Goal: Task Accomplishment & Management: Manage account settings

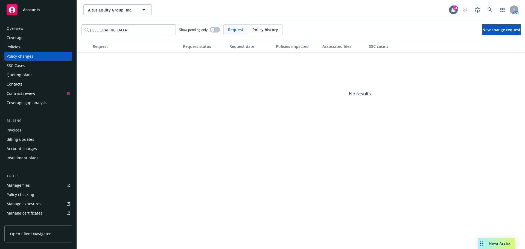
click at [27, 77] on div "Quoting plans" at bounding box center [20, 75] width 26 height 9
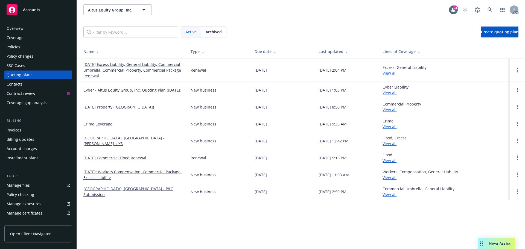
click at [129, 66] on link "[DATE] Excess Liability, General Liability, Commercial Umbrella, Commercial Pro…" at bounding box center [132, 70] width 98 height 17
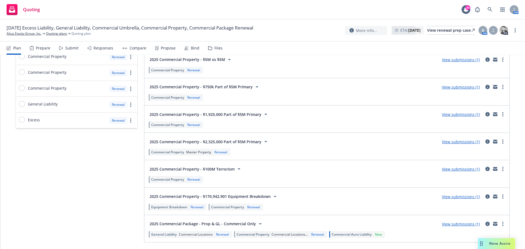
scroll to position [410, 0]
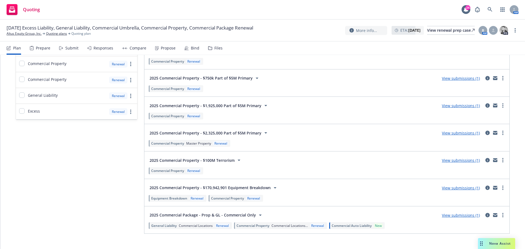
click at [470, 133] on link "View submissions (1)" at bounding box center [461, 132] width 38 height 5
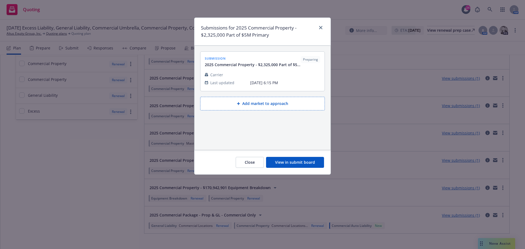
click at [303, 164] on button "View in submit board" at bounding box center [295, 162] width 58 height 11
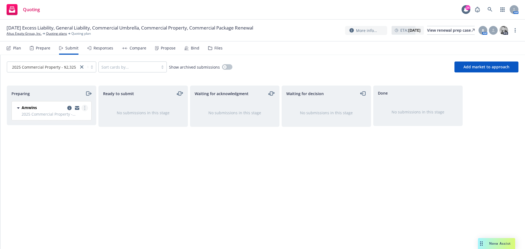
click at [85, 107] on icon "more" at bounding box center [84, 108] width 1 height 4
click at [72, 153] on span "Add accepted decision" at bounding box center [60, 151] width 55 height 5
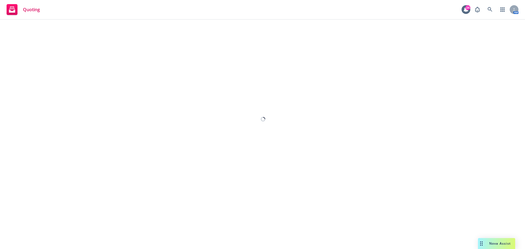
select select "12"
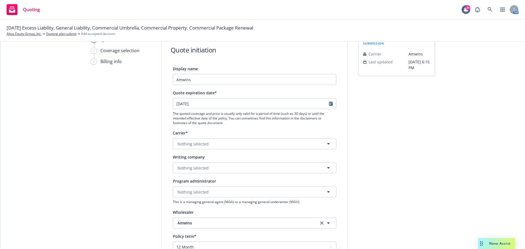
scroll to position [27, 0]
click at [175, 144] on button "Nothing selected" at bounding box center [255, 143] width 164 height 11
type input "w"
type input "chubb"
click at [192, 170] on strong "Chubb Group" at bounding box center [191, 172] width 25 height 5
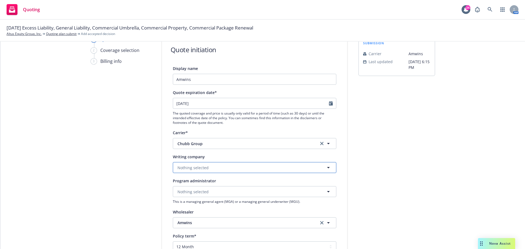
click at [199, 162] on button "Nothing selected" at bounding box center [255, 167] width 164 height 11
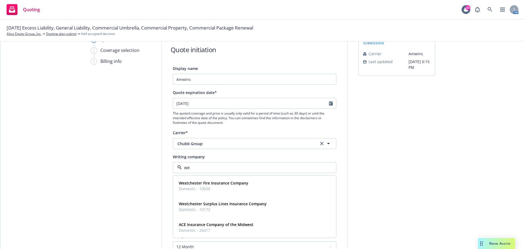
type input "wes"
click at [213, 206] on strong "Westchester Surplus Lines Insurance Company" at bounding box center [223, 203] width 88 height 5
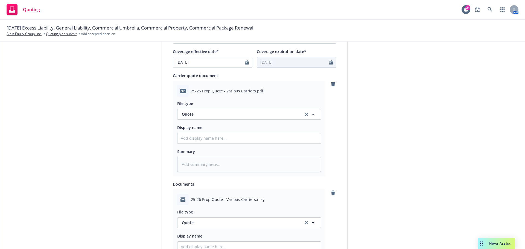
scroll to position [228, 0]
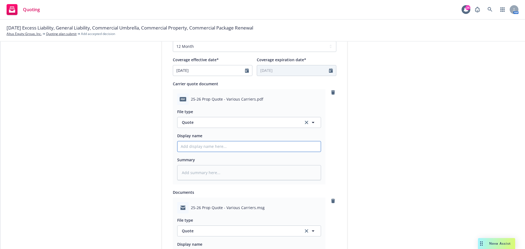
click at [193, 151] on input "Display name" at bounding box center [249, 146] width 143 height 10
click at [250, 99] on span "25-26 Prop Quote - Various Carriers.pdf" at bounding box center [227, 99] width 72 height 6
drag, startPoint x: 251, startPoint y: 99, endPoint x: 190, endPoint y: 101, distance: 61.3
click at [191, 101] on span "25-26 Prop Quote - Various Carriers.pdf" at bounding box center [227, 99] width 72 height 6
copy span "25-26 Prop Quote - Various Carrier"
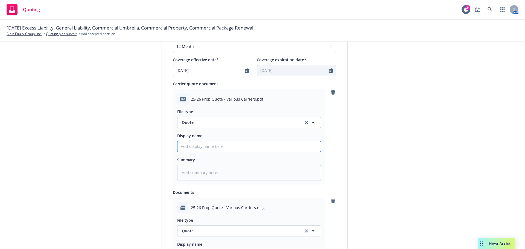
click at [182, 148] on input "Display name" at bounding box center [249, 146] width 143 height 10
paste input "25-26 Prop Quote - Various Carrier"
type textarea "x"
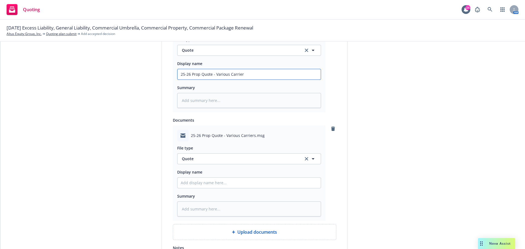
scroll to position [337, 0]
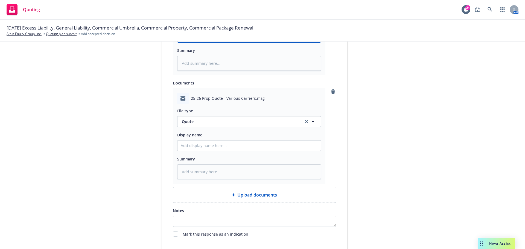
type input "25-26 Prop Quote - Various Carrier"
click at [187, 148] on input "Display name" at bounding box center [249, 146] width 143 height 10
paste input "25-26 Prop Quote - Various Carrier"
type textarea "x"
type input "25-26 Prop Quote - Various Carrier"
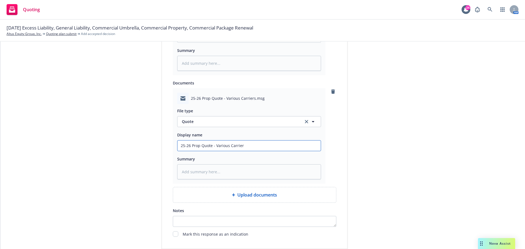
click at [240, 145] on input "25-26 Prop Quote - Various Carrier" at bounding box center [249, 146] width 143 height 10
drag, startPoint x: 243, startPoint y: 146, endPoint x: 211, endPoint y: 146, distance: 31.2
click at [211, 146] on input "25-26 Prop Quote - Various Carrier" at bounding box center [249, 146] width 143 height 10
type textarea "x"
type input "25-26 Prop Quote f"
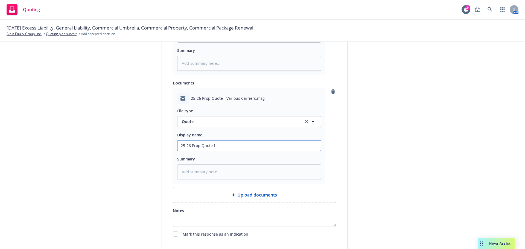
type textarea "x"
type input "25-26 Prop Quote fr"
type textarea "x"
type input "25-26 Prop Quote fro"
type textarea "x"
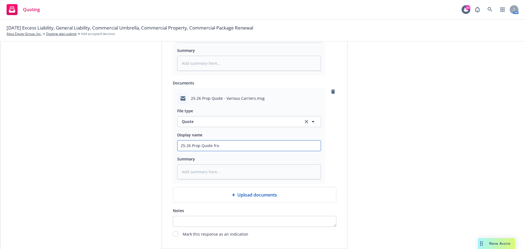
type input "25-26 Prop Quote fr"
type textarea "x"
type input "25-26 Prop Quote f"
type textarea "x"
type input "25-26 Prop Quote"
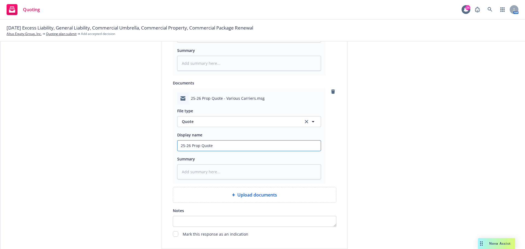
type textarea "x"
type input "25-26 Prop Quote E"
type textarea "x"
type input "25-26 Prop Quote EM"
type textarea "x"
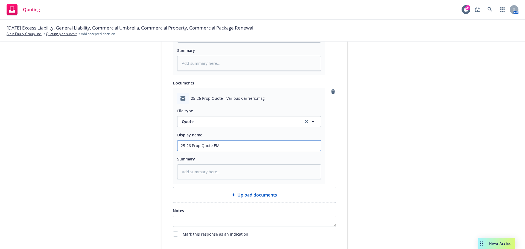
type input "25-26 Prop Quote EM"
type textarea "x"
type input "25-26 Prop Quote EM D"
type textarea "x"
type input "25-26 Prop Quote EM De"
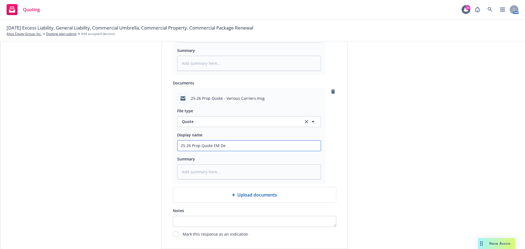
type textarea "x"
type input "25-26 Prop Quote EM Del"
type textarea "x"
type input "25-26 Prop Quote EM Delie"
type textarea "x"
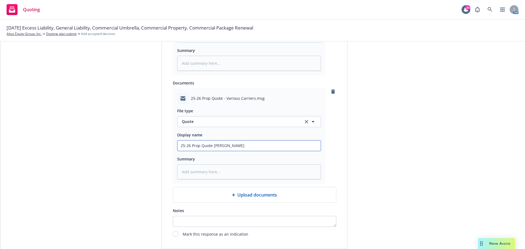
type input "25-26 Prop Quote EM Deli"
type textarea "x"
type input "25-26 Prop Quote EM Deliv"
type textarea "x"
type input "25-26 Prop Quote EM Delive"
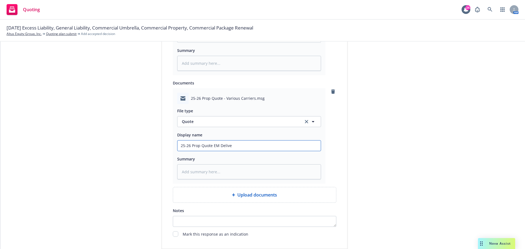
type textarea "x"
type input "25-26 Prop Quote EM Delivery"
type textarea "x"
type input "25-26 Prop Quote EM Delivery"
type textarea "x"
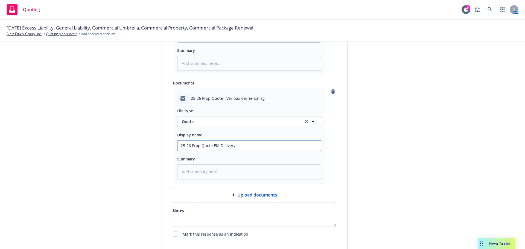
type input "25-26 Prop Quote EM Delivery f"
type textarea "x"
type input "25-26 Prop Quote EM Delivery fr"
type textarea "x"
type input "25-26 Prop Quote EM Delivery fro"
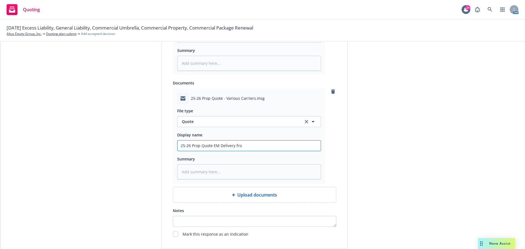
type textarea "x"
type input "25-26 Prop Quote EM Delivery from"
type textarea "x"
type input "25-26 Prop Quote EM Delivery from"
type textarea "x"
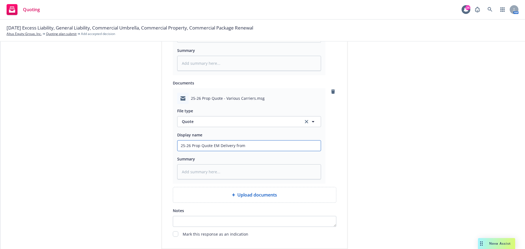
type input "25-26 Prop Quote EM Delivery from R"
type textarea "x"
type input "25-26 Prop Quote EM Delivery from"
type textarea "x"
type input "25-26 Prop Quote EM Delivery from A"
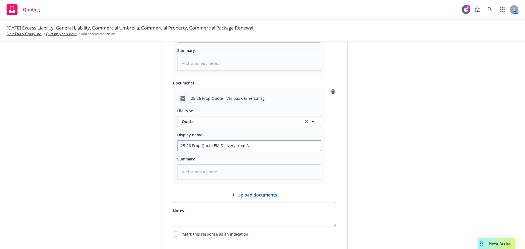
type textarea "x"
type input "25-26 Prop Quote EM Delivery from Am"
type textarea "x"
type input "25-26 Prop Quote EM Delivery from Amw"
type textarea "x"
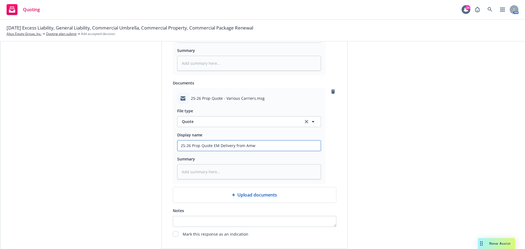
type input "25-26 Prop Quote EM Delivery from Amwi"
type textarea "x"
type input "25-26 Prop Quote EM Delivery from Amwin"
type textarea "x"
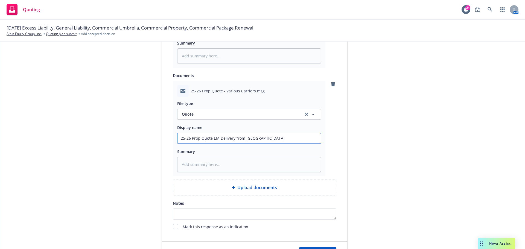
scroll to position [381, 0]
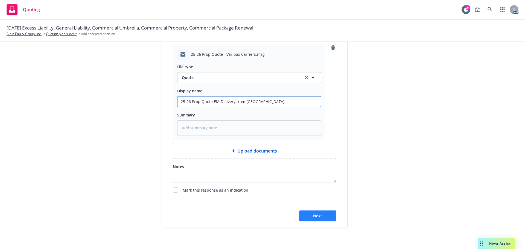
type input "25-26 Prop Quote EM Delivery from Amwins"
click at [305, 214] on button "Next" at bounding box center [317, 216] width 37 height 11
type textarea "x"
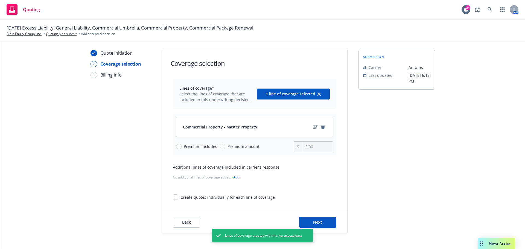
scroll to position [20, 0]
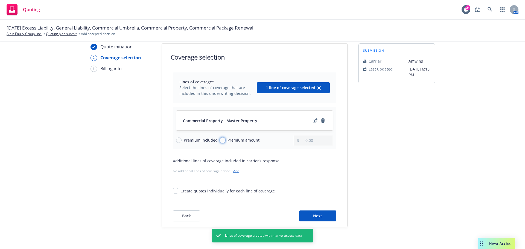
click at [220, 141] on input "Premium amount" at bounding box center [222, 140] width 5 height 5
radio input "true"
click at [309, 144] on input "0.00" at bounding box center [317, 140] width 30 height 10
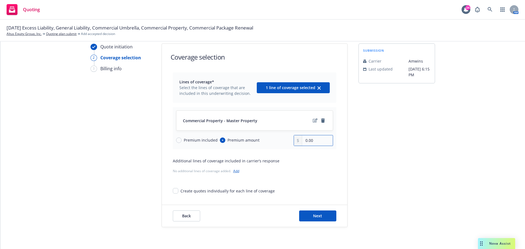
click at [317, 145] on input "0.00" at bounding box center [317, 140] width 30 height 10
drag, startPoint x: 312, startPoint y: 142, endPoint x: 276, endPoint y: 138, distance: 35.8
click at [279, 141] on div "Premium included Premium amount 0.00" at bounding box center [254, 140] width 157 height 11
type input "314,977.00"
click at [271, 181] on div "Lines of coverage* Select the lines of coverage that are included in this under…" at bounding box center [255, 132] width 164 height 121
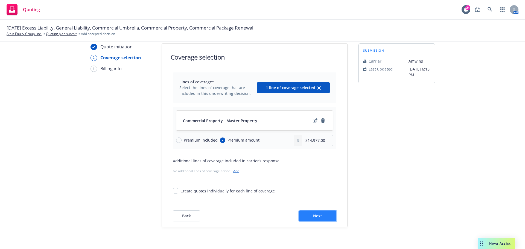
click at [313, 215] on span "Next" at bounding box center [317, 215] width 9 height 5
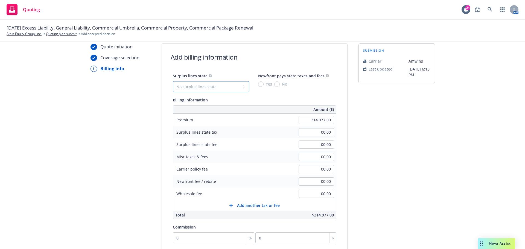
click at [241, 85] on select "No surplus lines state Alaska Alabama Arkansas Arizona California Colorado Conn…" at bounding box center [211, 86] width 77 height 11
select select "CA"
click at [173, 81] on select "No surplus lines state Alaska Alabama Arkansas Arizona California Colorado Conn…" at bounding box center [211, 86] width 77 height 11
type input "9,449.31"
type input "566.96"
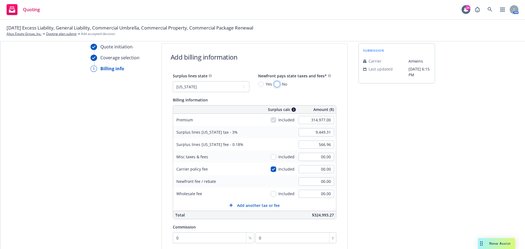
click at [274, 85] on input "No" at bounding box center [276, 84] width 5 height 5
radio input "true"
click at [321, 167] on input "00.00" at bounding box center [317, 169] width 36 height 8
click at [309, 196] on input "00.00" at bounding box center [317, 194] width 36 height 8
type input "500.00"
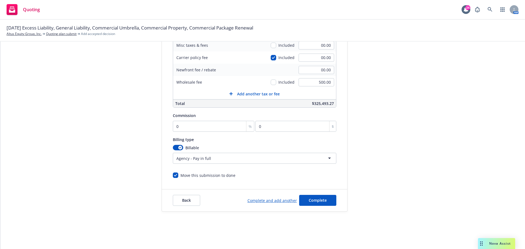
scroll to position [27, 0]
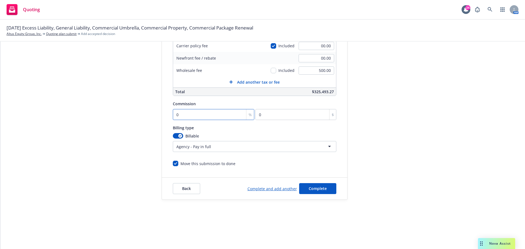
click at [186, 118] on input "0" at bounding box center [214, 114] width 82 height 11
type input "1"
type input "3149.77"
type input "10"
type input "31497.7"
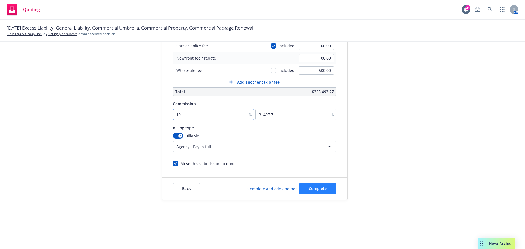
type input "10"
click at [321, 188] on span "Complete" at bounding box center [318, 188] width 18 height 5
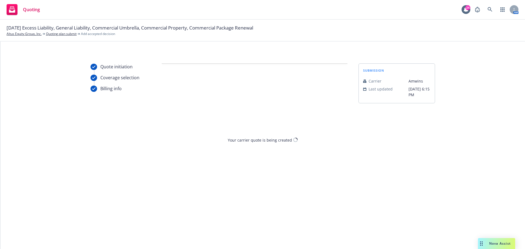
scroll to position [0, 0]
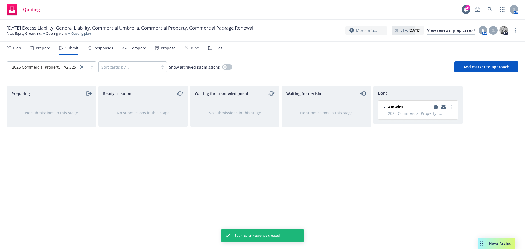
click at [135, 49] on div "Compare" at bounding box center [138, 48] width 17 height 4
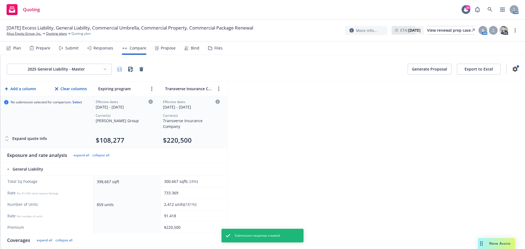
click at [102, 48] on div "Responses" at bounding box center [104, 48] width 20 height 4
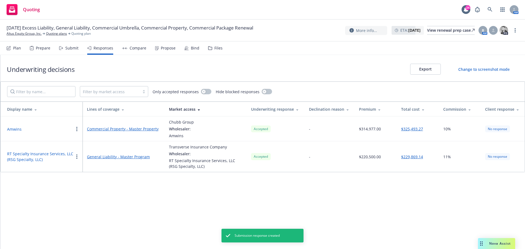
click at [136, 130] on link "Commercial Property - Master Property" at bounding box center [123, 129] width 73 height 6
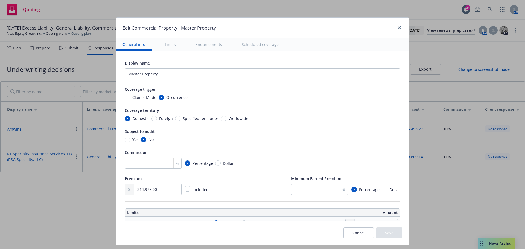
drag, startPoint x: 290, startPoint y: 26, endPoint x: 289, endPoint y: 19, distance: 7.0
click at [289, 19] on div "Edit Commercial Property - Master Property" at bounding box center [262, 28] width 293 height 21
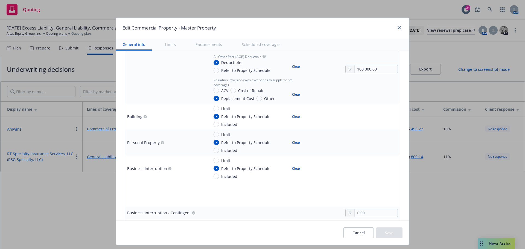
scroll to position [55, 0]
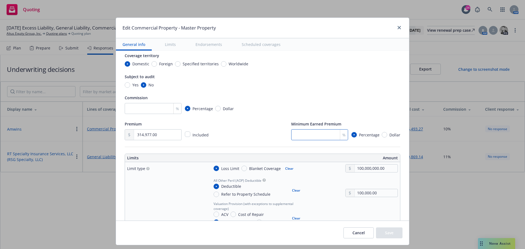
drag, startPoint x: 293, startPoint y: 137, endPoint x: 404, endPoint y: 97, distance: 118.3
click at [293, 137] on input "number" at bounding box center [319, 134] width 57 height 11
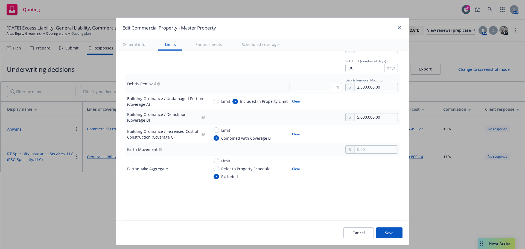
scroll to position [492, 0]
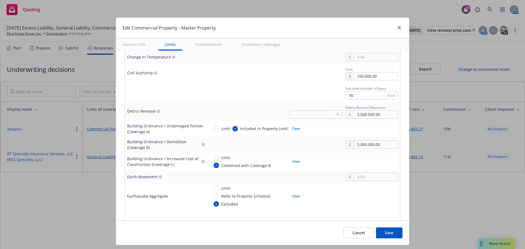
type input "35"
click at [299, 117] on input "text" at bounding box center [316, 115] width 53 height 8
type input "25"
click at [322, 150] on td "5,000,000.00" at bounding box center [303, 145] width 193 height 16
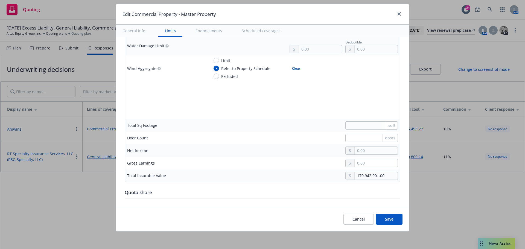
scroll to position [1559, 0]
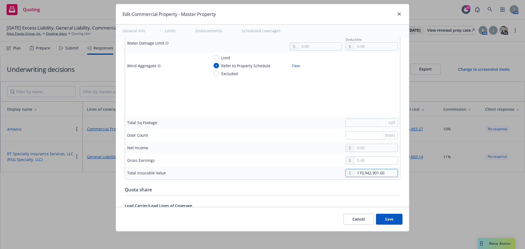
drag, startPoint x: 381, startPoint y: 173, endPoint x: 302, endPoint y: 169, distance: 79.1
click at [302, 169] on div "170,942,901.00" at bounding box center [303, 173] width 189 height 8
type input "299,128,353.00"
click at [290, 174] on div "299,128,353.00" at bounding box center [303, 173] width 189 height 8
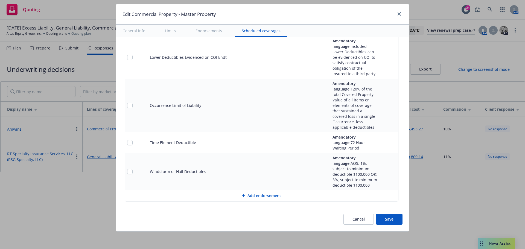
scroll to position [1942, 0]
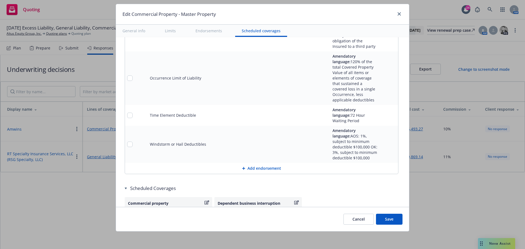
click at [383, 143] on icon "pencil" at bounding box center [383, 143] width 1 height 1
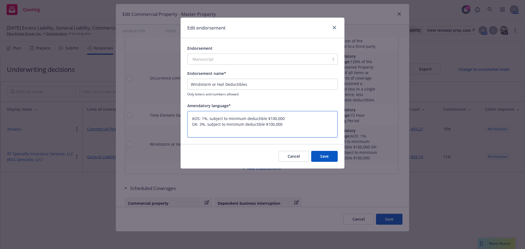
click at [282, 125] on textarea "AOS: 1%, subject to minimum deductible $100,000 OK: 3%, subject to minimum dedu…" at bounding box center [262, 124] width 150 height 27
type textarea "x"
type textarea "AOS: 1%, subject to minimum deductible $100,000 OK: 3%, subject to minimum dedu…"
type textarea "x"
type textarea "AOS: 1%, subject to minimum deductible $100,000 OK: 3%, subject to minimum dedu…"
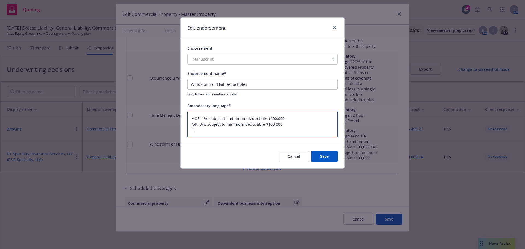
type textarea "x"
type textarea "AOS: 1%, subject to minimum deductible $100,000 OK: 3%, subject to minimum dedu…"
type textarea "x"
type textarea "AOS: 1%, subject to minimum deductible $100,000 OK: 3%, subject to minimum dedu…"
type textarea "x"
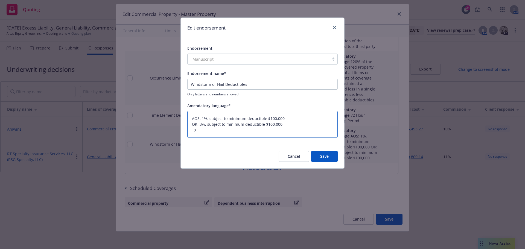
type textarea "AOS: 1%, subject to minimum deductible $100,000 OK: 3%, subject to minimum dedu…"
type textarea "x"
type textarea "AOS: 1%, subject to minimum deductible $100,000 OK: 3%, subject to minimum dedu…"
type textarea "x"
type textarea "AOS: 1%, subject to minimum deductible $100,000 OK: 3%, subject to minimum dedu…"
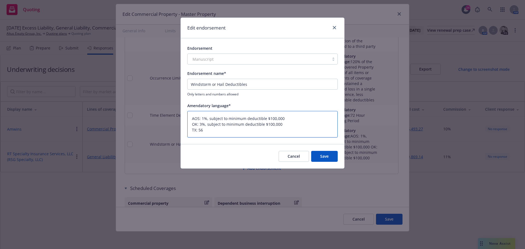
type textarea "x"
type textarea "AOS: 1%, subject to minimum deductible $100,000 OK: 3%, subject to minimum dedu…"
type textarea "x"
type textarea "AOS: 1%, subject to minimum deductible $100,000 OK: 3%, subject to minimum dedu…"
type textarea "x"
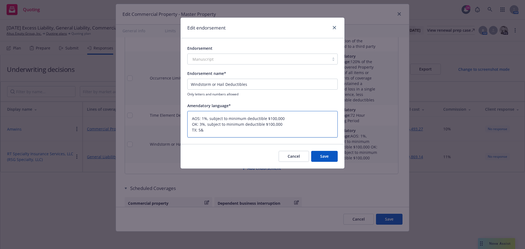
type textarea "AOS: 1%, subject to minimum deductible $100,000 OK: 3%, subject to minimum dedu…"
type textarea "x"
type textarea "AOS: 1%, subject to minimum deductible $100,000 OK: 3%, subject to minimum dedu…"
type textarea "x"
type textarea "AOS: 1%, subject to minimum deductible $100,000 OK: 3%, subject to minimum dedu…"
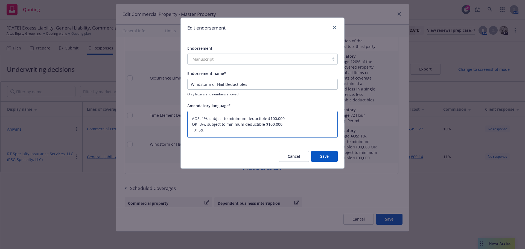
type textarea "x"
type textarea "AOS: 1%, subject to minimum deductible $100,000 OK: 3%, subject to minimum dedu…"
type textarea "x"
type textarea "AOS: 1%, subject to minimum deductible $100,000 OK: 3%, subject to minimum dedu…"
type textarea "x"
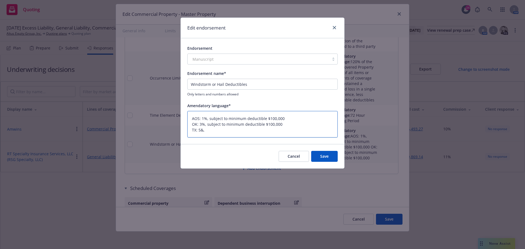
type textarea "AOS: 1%, subject to minimum deductible $100,000 OK: 3%, subject to minimum dedu…"
type textarea "x"
type textarea "AOS: 1%, subject to minimum deductible $100,000 OK: 3%, subject to minimum dedu…"
type textarea "x"
type textarea "AOS: 1%, subject to minimum deductible $100,000 OK: 3%, subject to minimum dedu…"
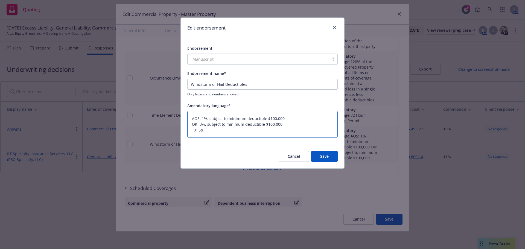
type textarea "x"
type textarea "AOS: 1%, subject to minimum deductible $100,000 OK: 3%, subject to minimum dedu…"
type textarea "x"
type textarea "AOS: 1%, subject to minimum deductible $100,000 OK: 3%, subject to minimum dedu…"
type textarea "x"
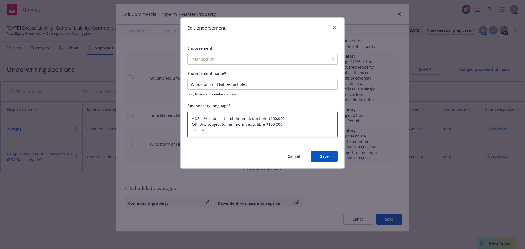
type textarea "AOS: 1%, subject to minimum deductible $100,000 OK: 3%, subject to minimum dedu…"
type textarea "x"
type textarea "AOS: 1%, subject to minimum deductible $100,000 OK: 3%, subject to minimum dedu…"
type textarea "x"
type textarea "AOS: 1%, subject to minimum deductible $100,000 OK: 3%, subject to minimum dedu…"
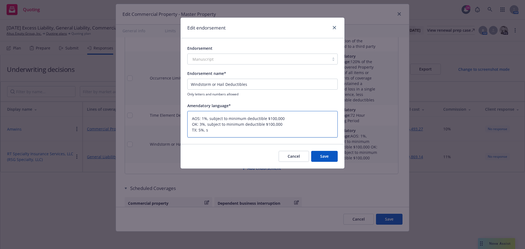
type textarea "x"
type textarea "AOS: 1%, subject to minimum deductible $100,000 OK: 3%, subject to minimum dedu…"
type textarea "x"
type textarea "AOS: 1%, subject to minimum deductible $100,000 OK: 3%, subject to minimum dedu…"
type textarea "x"
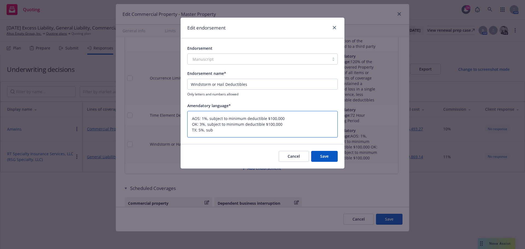
type textarea "AOS: 1%, subject to minimum deductible $100,000 OK: 3%, subject to minimum dedu…"
type textarea "x"
type textarea "AOS: 1%, subject to minimum deductible $100,000 OK: 3%, subject to minimum dedu…"
type textarea "x"
type textarea "AOS: 1%, subject to minimum deductible $100,000 OK: 3%, subject to minimum dedu…"
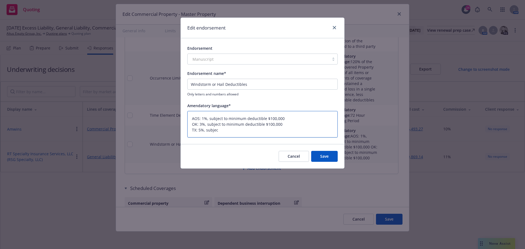
type textarea "x"
type textarea "AOS: 1%, subject to minimum deductible $100,000 OK: 3%, subject to minimum dedu…"
type textarea "x"
type textarea "AOS: 1%, subject to minimum deductible $100,000 OK: 3%, subject to minimum dedu…"
type textarea "x"
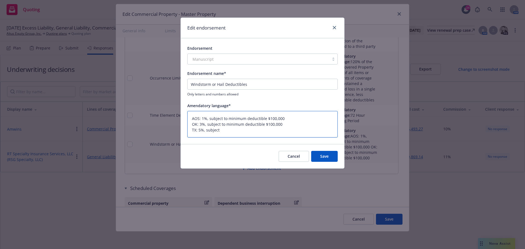
type textarea "AOS: 1%, subject to minimum deductible $100,000 OK: 3%, subject to minimum dedu…"
type textarea "x"
type textarea "AOS: 1%, subject to minimum deductible $100,000 OK: 3%, subject to minimum dedu…"
type textarea "x"
type textarea "AOS: 1%, subject to minimum deductible $100,000 OK: 3%, subject to minimum dedu…"
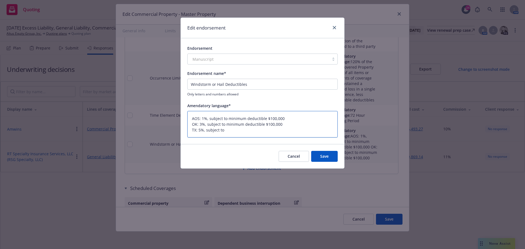
type textarea "x"
type textarea "AOS: 1%, subject to minimum deductible $100,000 OK: 3%, subject to minimum dedu…"
type textarea "x"
type textarea "AOS: 1%, subject to minimum deductible $100,000 OK: 3%, subject to minimum dedu…"
type textarea "x"
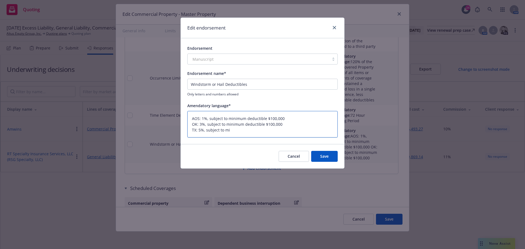
type textarea "AOS: 1%, subject to minimum deductible $100,000 OK: 3%, subject to minimum dedu…"
type textarea "x"
type textarea "AOS: 1%, subject to minimum deductible $100,000 OK: 3%, subject to minimum dedu…"
type textarea "x"
type textarea "AOS: 1%, subject to minimum deductible $100,000 OK: 3%, subject to minimum dedu…"
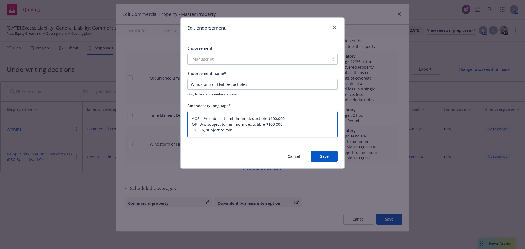
type textarea "x"
type textarea "AOS: 1%, subject to minimum deductible $100,000 OK: 3%, subject to minimum dedu…"
type textarea "x"
type textarea "AOS: 1%, subject to minimum deductible $100,000 OK: 3%, subject to minimum dedu…"
type textarea "x"
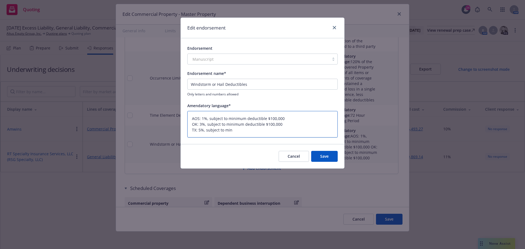
type textarea "AOS: 1%, subject to minimum deductible $100,000 OK: 3%, subject to minimum dedu…"
type textarea "x"
type textarea "AOS: 1%, subject to minimum deductible $100,000 OK: 3%, subject to minimum dedu…"
type textarea "x"
type textarea "AOS: 1%, subject to minimum deductible $100,000 OK: 3%, subject to minimum dedu…"
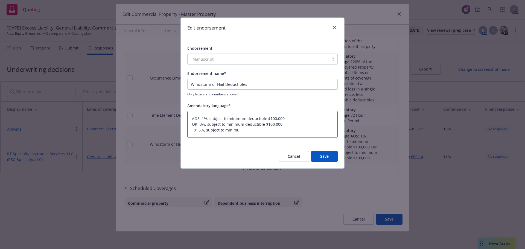
type textarea "x"
type textarea "AOS: 1%, subject to minimum deductible $100,000 OK: 3%, subject to minimum dedu…"
type textarea "x"
type textarea "AOS: 1%, subject to minimum deductible $100,000 OK: 3%, subject to minimum dedu…"
type textarea "x"
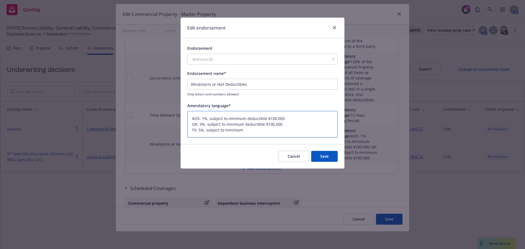
type textarea "AOS: 1%, subject to minimum deductible $100,000 OK: 3%, subject to minimum dedu…"
type textarea "x"
type textarea "AOS: 1%, subject to minimum deductible $100,000 OK: 3%, subject to minimum dedu…"
type textarea "x"
type textarea "AOS: 1%, subject to minimum deductible $100,000 OK: 3%, subject to minimum dedu…"
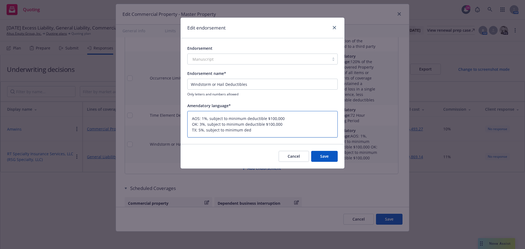
type textarea "x"
type textarea "AOS: 1%, subject to minimum deductible $100,000 OK: 3%, subject to minimum dedu…"
type textarea "x"
type textarea "AOS: 1%, subject to minimum deductible $100,000 OK: 3%, subject to minimum dedu…"
type textarea "x"
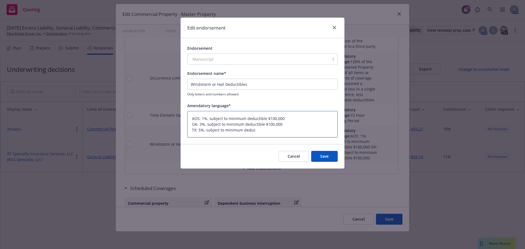
type textarea "AOS: 1%, subject to minimum deductible $100,000 OK: 3%, subject to minimum dedu…"
type textarea "x"
type textarea "AOS: 1%, subject to minimum deductible $100,000 OK: 3%, subject to minimum dedu…"
type textarea "x"
type textarea "AOS: 1%, subject to minimum deductible $100,000 OK: 3%, subject to minimum dedu…"
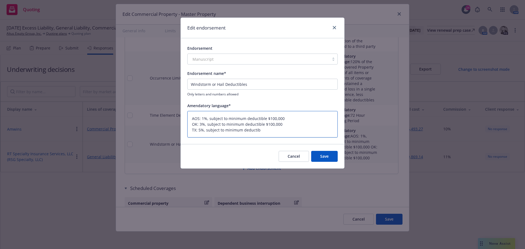
type textarea "x"
type textarea "AOS: 1%, subject to minimum deductible $100,000 OK: 3%, subject to minimum dedu…"
type textarea "x"
type textarea "AOS: 1%, subject to minimum deductible $100,000 OK: 3%, subject to minimum dedu…"
type textarea "x"
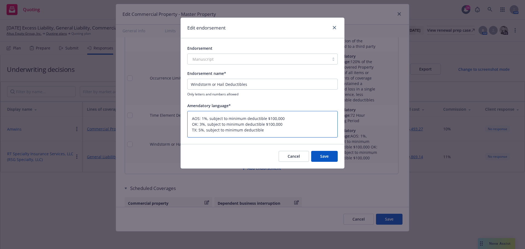
type textarea "AOS: 1%, subject to minimum deductible $100,000 OK: 3%, subject to minimum dedu…"
type textarea "x"
type textarea "AOS: 1%, subject to minimum deductible $100,000 OK: 3%, subject to minimum dedu…"
type textarea "x"
click at [322, 158] on button "Save" at bounding box center [324, 156] width 27 height 11
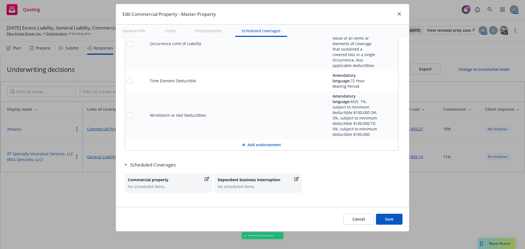
scroll to position [1949, 0]
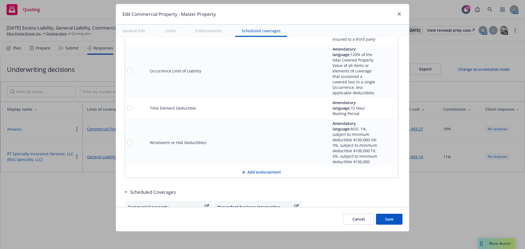
drag, startPoint x: 393, startPoint y: 220, endPoint x: 414, endPoint y: 219, distance: 21.9
click at [393, 220] on button "Save" at bounding box center [389, 219] width 27 height 11
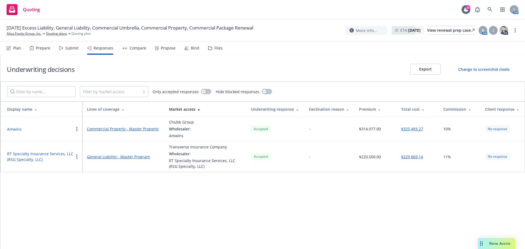
click at [11, 50] on div "Plan" at bounding box center [14, 48] width 14 height 13
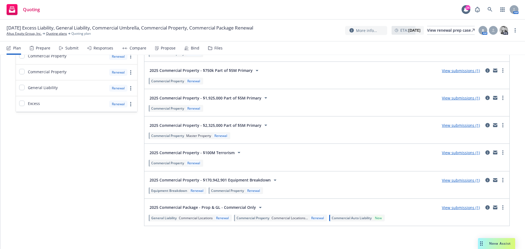
scroll to position [419, 0]
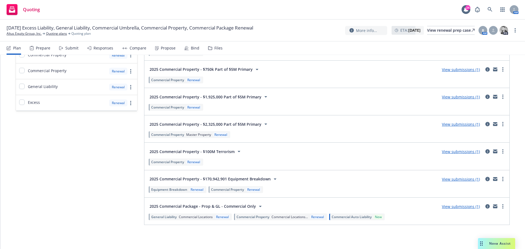
click at [459, 209] on link "View submissions (1)" at bounding box center [461, 206] width 38 height 5
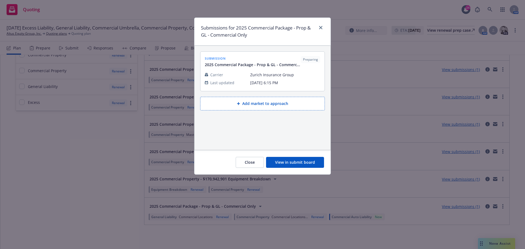
click at [306, 161] on button "View in submit board" at bounding box center [295, 162] width 58 height 11
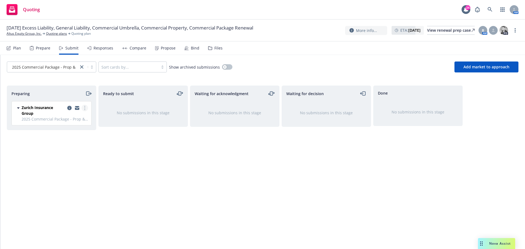
click at [85, 110] on circle "more" at bounding box center [84, 109] width 1 height 1
click at [77, 150] on span "Add accepted decision" at bounding box center [60, 151] width 55 height 5
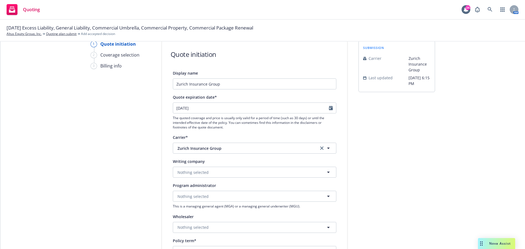
scroll to position [82, 0]
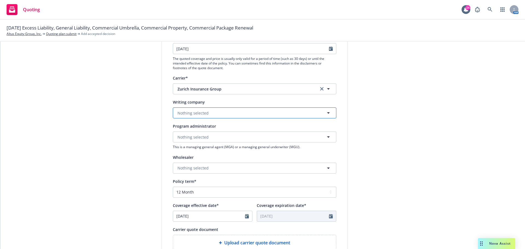
click at [325, 114] on icon "button" at bounding box center [328, 113] width 7 height 7
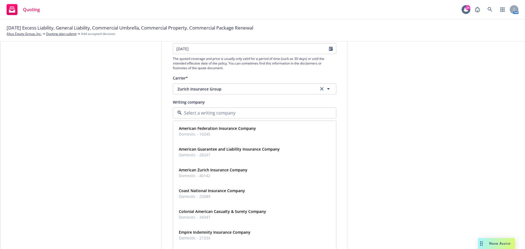
click at [371, 124] on div "submission Carrier Zurich Insurance Group Last updated 6/3, 6:15 PM" at bounding box center [397, 164] width 77 height 367
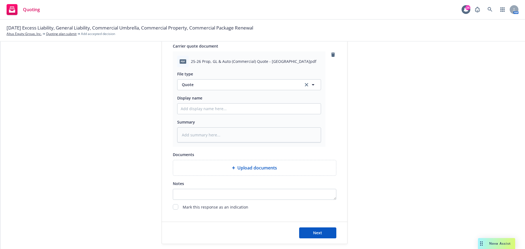
scroll to position [274, 0]
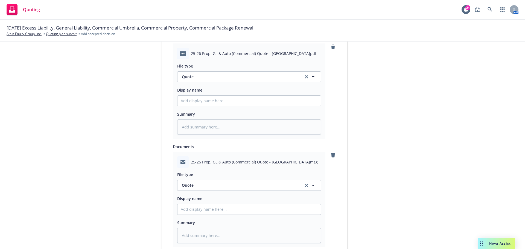
click at [217, 52] on span "25-26 Prop, GL & Auto (Commercial) Quote - Zurich.pdf" at bounding box center [254, 54] width 126 height 6
click at [188, 53] on div "pdf 25-26 Prop, GL & Auto (Commercial) Quote - Zurich.pdf" at bounding box center [249, 53] width 144 height 11
click at [188, 55] on div "pdf 25-26 Prop, GL & Auto (Commercial) Quote - Zurich.pdf" at bounding box center [249, 53] width 144 height 11
drag, startPoint x: 191, startPoint y: 54, endPoint x: 223, endPoint y: 54, distance: 32.0
click at [223, 54] on span "25-26 Prop, GL & Auto (Commercial) Quote - Zurich.pdf" at bounding box center [254, 54] width 126 height 6
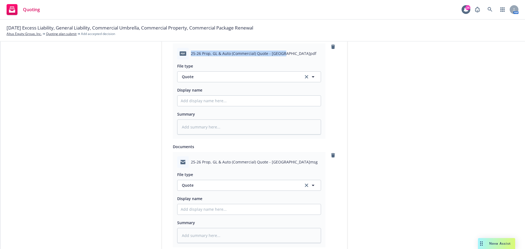
drag, startPoint x: 189, startPoint y: 53, endPoint x: 279, endPoint y: 54, distance: 90.3
click at [279, 54] on span "25-26 Prop, GL & Auto (Commercial) Quote - Zurich.pdf" at bounding box center [254, 54] width 126 height 6
copy span "25-26 Prop, GL & Auto (Commercial) Quote - Zurich"
click at [188, 105] on input "Display name" at bounding box center [249, 101] width 143 height 10
paste input "25-26 Prop, GL & Auto (Commercial) Quote - Zurich"
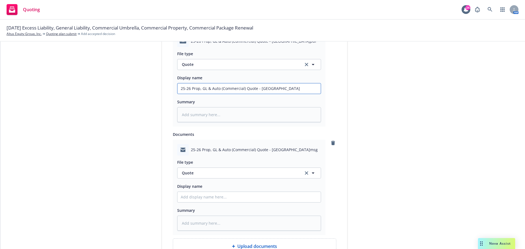
scroll to position [301, 0]
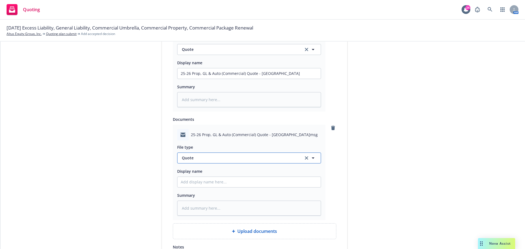
click at [312, 159] on icon "button" at bounding box center [313, 158] width 7 height 7
click at [197, 190] on span "Quote received" at bounding box center [197, 188] width 28 height 6
click at [191, 184] on input "Display name" at bounding box center [249, 182] width 143 height 10
paste input "25-26 Prop, GL & Auto (Commercial) Quote - Zurich"
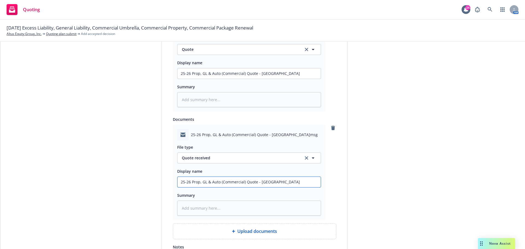
click at [274, 182] on input "25-26 Prop, GL & Auto (Commercial) Quote - Zurich" at bounding box center [249, 182] width 143 height 10
drag, startPoint x: 274, startPoint y: 182, endPoint x: 254, endPoint y: 184, distance: 19.5
click at [254, 184] on input "25-26 Prop, GL & Auto (Commercial) Quote - Zurich" at bounding box center [249, 182] width 143 height 10
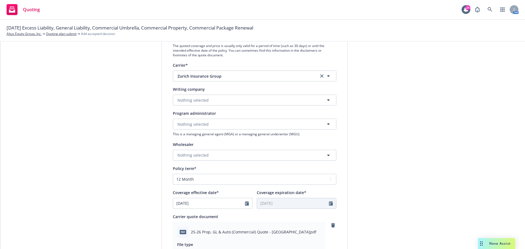
scroll to position [80, 0]
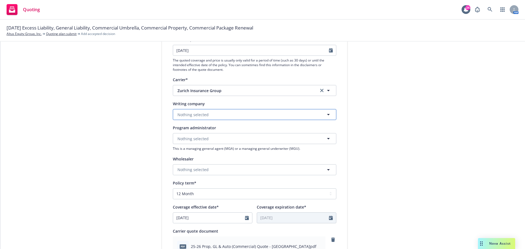
click at [187, 112] on span "Nothing selected" at bounding box center [193, 115] width 31 height 6
click at [225, 135] on span "Domestic - 16535" at bounding box center [213, 136] width 69 height 6
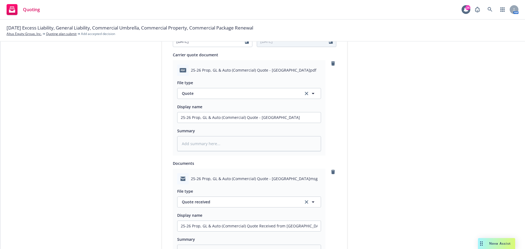
scroll to position [381, 0]
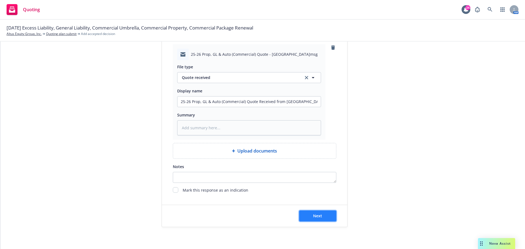
click at [323, 219] on button "Next" at bounding box center [317, 216] width 37 height 11
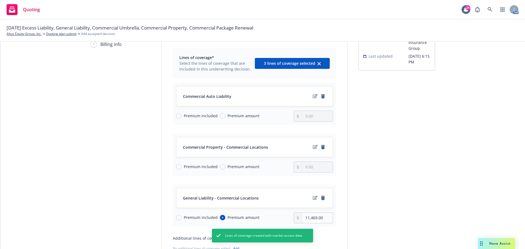
scroll to position [55, 0]
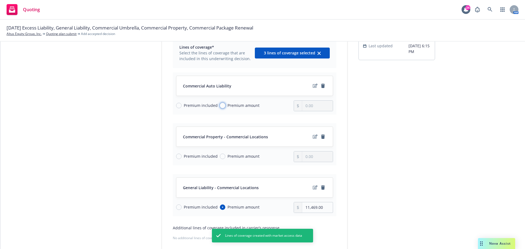
click at [220, 106] on input "Premium amount" at bounding box center [222, 105] width 5 height 5
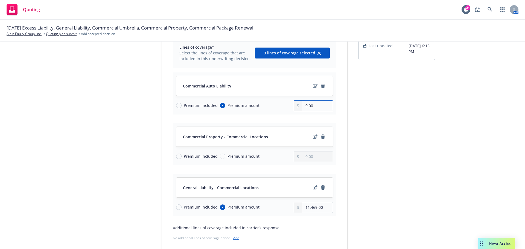
click at [305, 107] on input "0.00" at bounding box center [317, 106] width 30 height 10
drag, startPoint x: 313, startPoint y: 106, endPoint x: 268, endPoint y: 104, distance: 45.4
click at [268, 104] on div "Premium included Premium amount 0.00" at bounding box center [254, 105] width 157 height 11
click at [220, 159] on input "Premium amount" at bounding box center [222, 156] width 5 height 5
click at [308, 157] on input "0.00" at bounding box center [317, 157] width 30 height 10
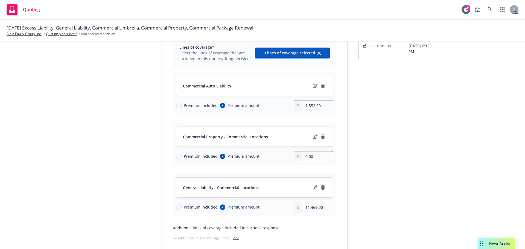
drag, startPoint x: 318, startPoint y: 158, endPoint x: 288, endPoint y: 155, distance: 30.5
click at [288, 155] on div "Premium included Premium amount 0.00" at bounding box center [254, 156] width 157 height 11
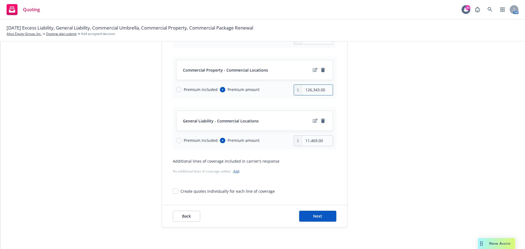
scroll to position [122, 0]
click at [310, 140] on input "11,469.00" at bounding box center [317, 140] width 30 height 10
drag, startPoint x: 315, startPoint y: 141, endPoint x: 297, endPoint y: 135, distance: 18.5
click at [287, 143] on div "Premium included Premium amount 11,469.00" at bounding box center [254, 140] width 157 height 11
click at [325, 216] on button "Next" at bounding box center [317, 216] width 37 height 11
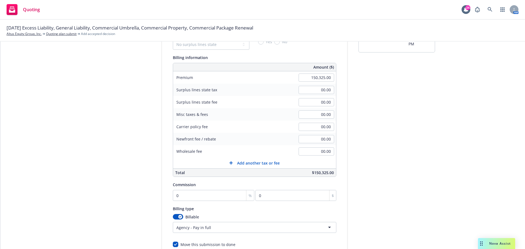
scroll to position [61, 0]
click at [317, 114] on input "00.00" at bounding box center [317, 116] width 36 height 8
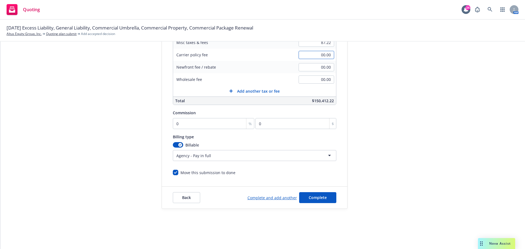
scroll to position [27, 0]
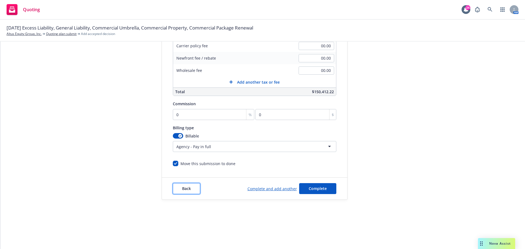
click at [181, 191] on button "Back" at bounding box center [186, 188] width 27 height 11
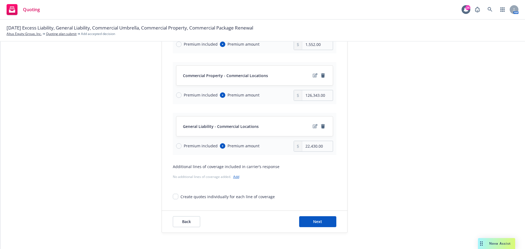
scroll to position [61, 0]
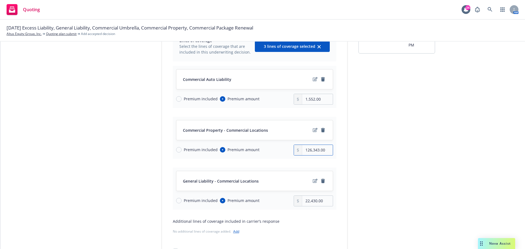
drag, startPoint x: 318, startPoint y: 149, endPoint x: 312, endPoint y: 150, distance: 6.0
click at [312, 150] on input "126,343.00" at bounding box center [317, 150] width 30 height 10
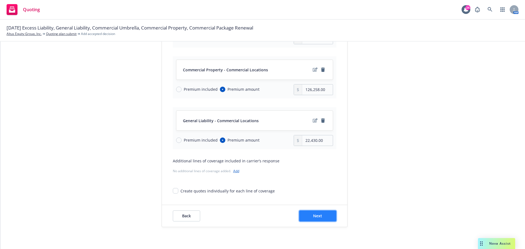
click at [319, 213] on button "Next" at bounding box center [317, 216] width 37 height 11
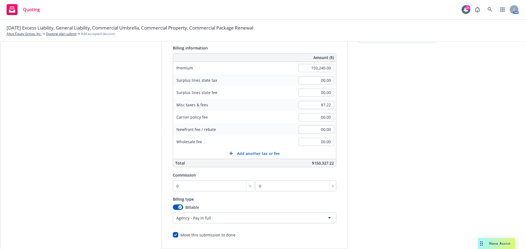
scroll to position [7, 0]
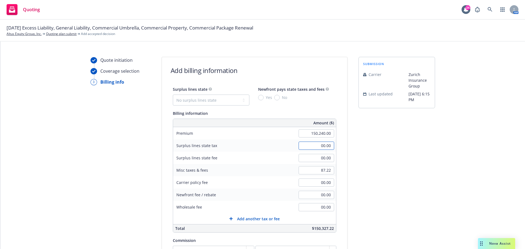
click at [301, 149] on input "00.00" at bounding box center [317, 146] width 36 height 8
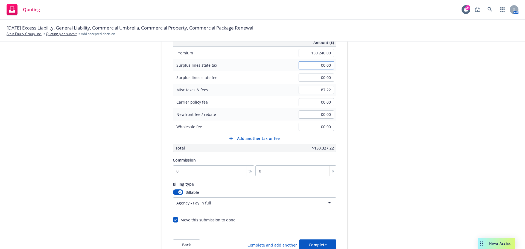
scroll to position [116, 0]
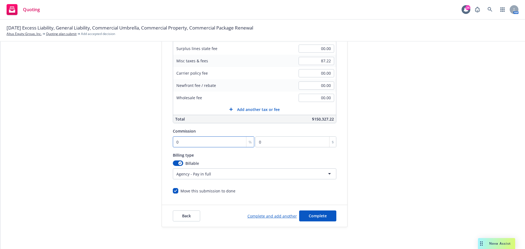
click at [186, 138] on input "0" at bounding box center [214, 141] width 82 height 11
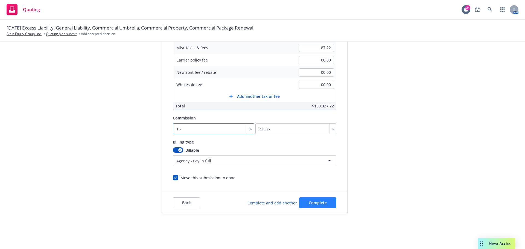
scroll to position [27, 0]
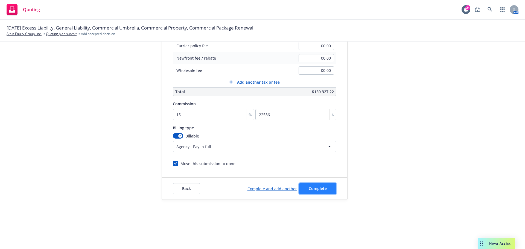
click at [321, 187] on span "Complete" at bounding box center [318, 188] width 18 height 5
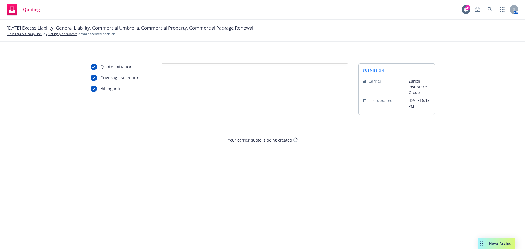
scroll to position [0, 0]
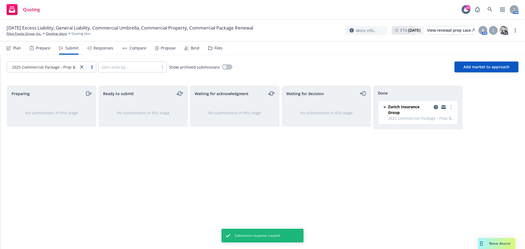
click at [106, 49] on div "Responses" at bounding box center [104, 48] width 20 height 4
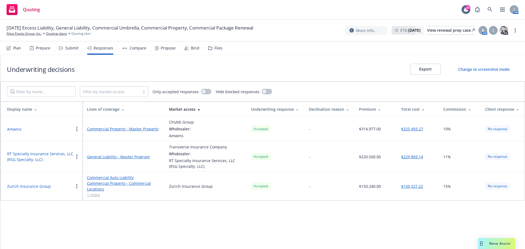
click at [138, 185] on link "Commercial Property - Commercial Locations" at bounding box center [123, 186] width 73 height 11
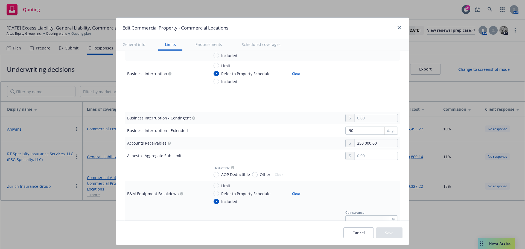
scroll to position [301, 0]
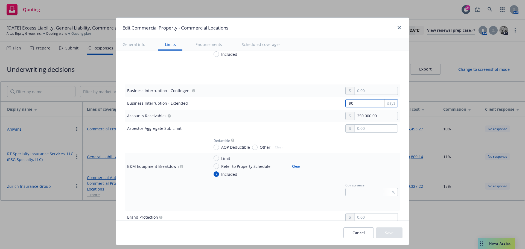
drag, startPoint x: 332, startPoint y: 105, endPoint x: 243, endPoint y: 99, distance: 89.1
click at [246, 103] on div "90 days" at bounding box center [303, 103] width 189 height 8
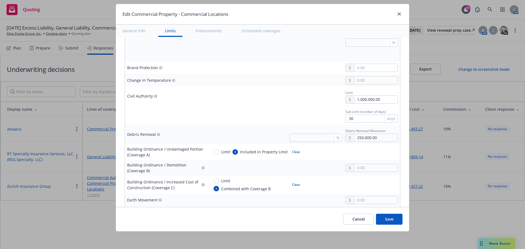
scroll to position [438, 0]
click at [359, 119] on input "30" at bounding box center [371, 118] width 53 height 8
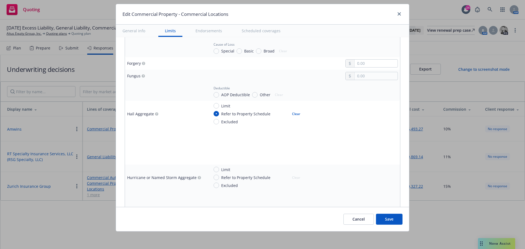
scroll to position [930, 0]
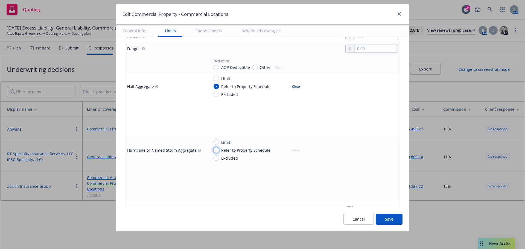
drag, startPoint x: 213, startPoint y: 151, endPoint x: 241, endPoint y: 150, distance: 28.7
click at [214, 151] on input "Refer to Property Schedule" at bounding box center [216, 149] width 5 height 5
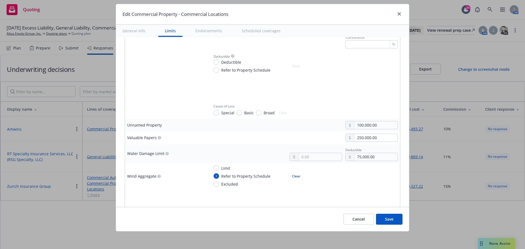
scroll to position [1450, 0]
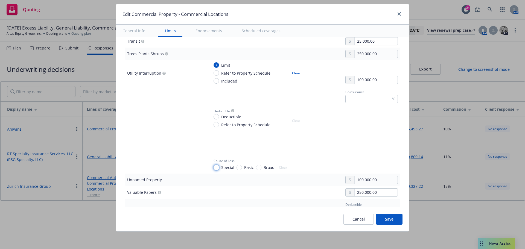
click at [214, 169] on input "Special" at bounding box center [216, 167] width 5 height 5
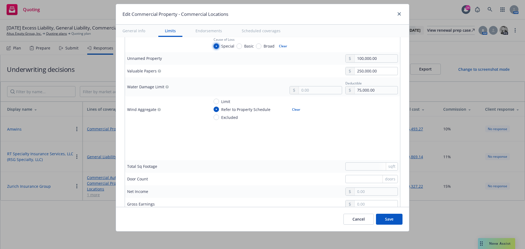
scroll to position [1614, 0]
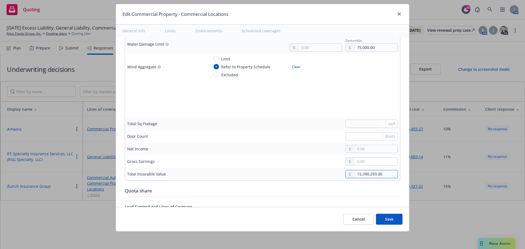
click at [379, 175] on input "15,390,293.00" at bounding box center [376, 174] width 43 height 8
drag, startPoint x: 379, startPoint y: 175, endPoint x: 248, endPoint y: 127, distance: 139.2
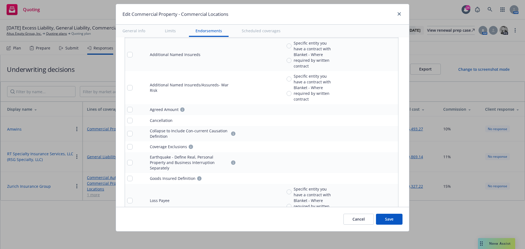
scroll to position [1856, 0]
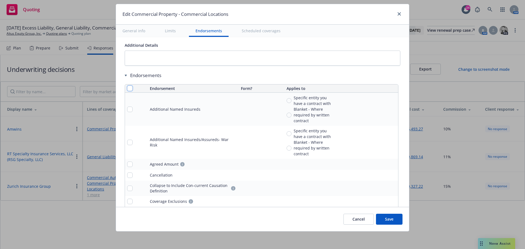
click at [127, 89] on input "checkbox" at bounding box center [129, 88] width 5 height 5
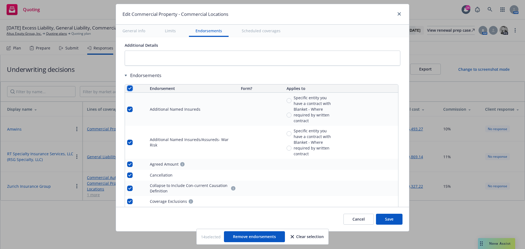
scroll to position [1938, 0]
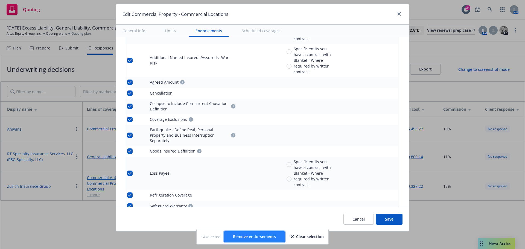
click at [267, 237] on span "Remove endorsements" at bounding box center [254, 236] width 43 height 5
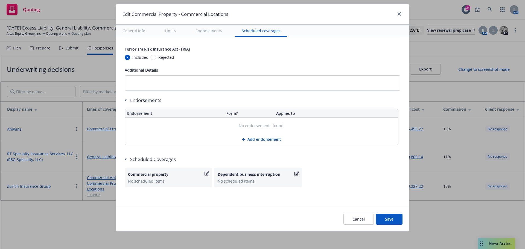
scroll to position [1831, 0]
click at [387, 222] on button "Save" at bounding box center [389, 219] width 27 height 11
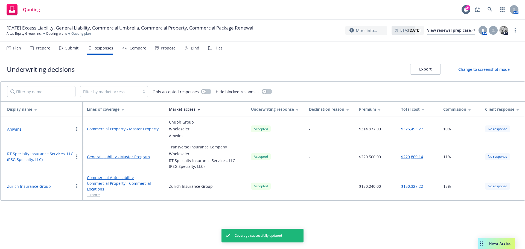
click at [95, 196] on link "1 more" at bounding box center [123, 195] width 73 height 6
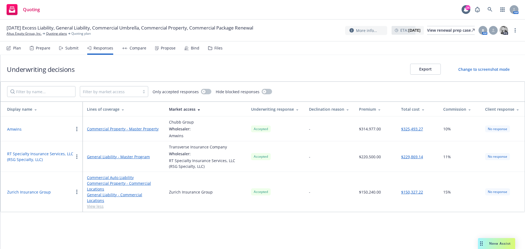
click at [125, 196] on link "General Liability - Commercial Locations" at bounding box center [123, 197] width 73 height 11
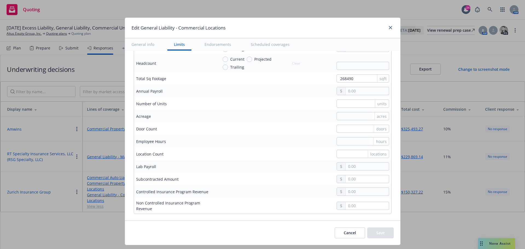
scroll to position [410, 0]
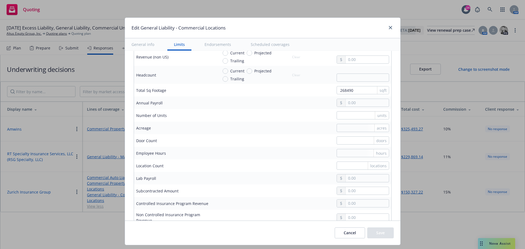
click at [242, 181] on div at bounding box center [303, 178] width 171 height 8
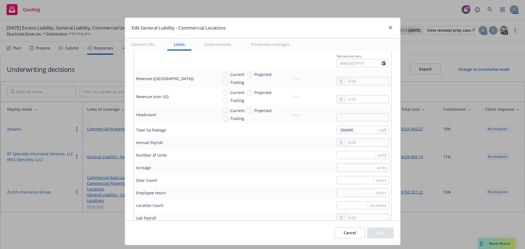
scroll to position [369, 0]
drag, startPoint x: 351, startPoint y: 132, endPoint x: 181, endPoint y: 52, distance: 188.3
click at [208, 108] on tbody "Policy Aggregate Limit 2,000,000.00 General Aggregate Applies to Select... Limi…" at bounding box center [262, 57] width 257 height 419
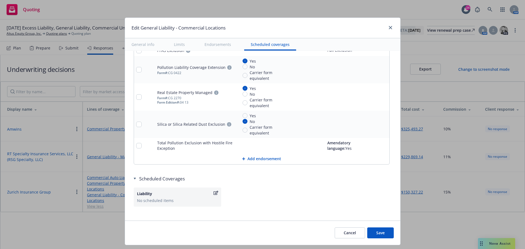
scroll to position [834, 0]
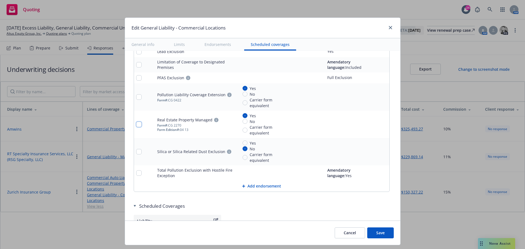
click at [136, 122] on input "checkbox" at bounding box center [138, 124] width 5 height 5
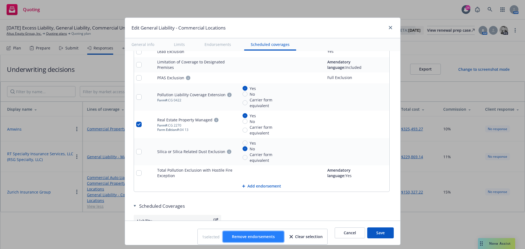
click at [263, 237] on span "Remove endorsements" at bounding box center [253, 236] width 43 height 5
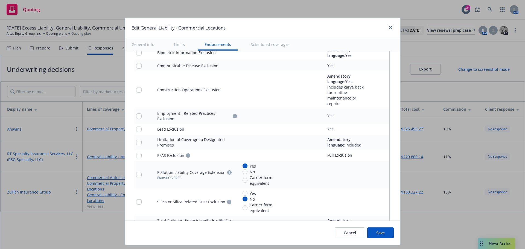
scroll to position [807, 0]
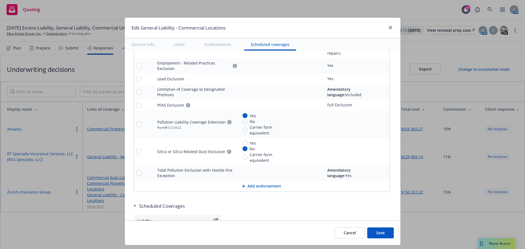
click at [351, 232] on button "Cancel" at bounding box center [350, 233] width 30 height 11
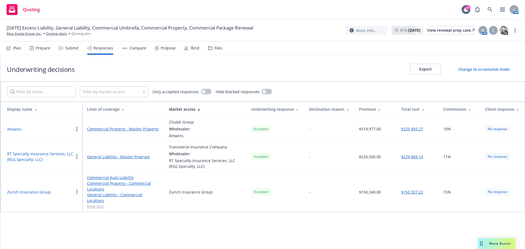
click at [126, 196] on link "General Liability - Commercial Locations" at bounding box center [123, 197] width 73 height 11
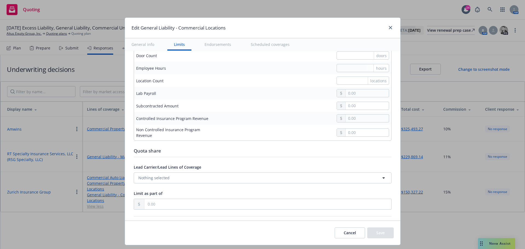
scroll to position [410, 0]
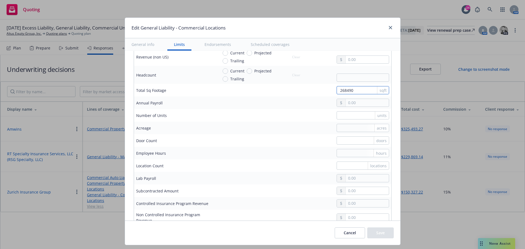
drag, startPoint x: 352, startPoint y: 92, endPoint x: 151, endPoint y: 12, distance: 216.3
click at [232, 69] on tbody "Policy Aggregate Limit 2,000,000.00 General Aggregate Applies to Select... Limi…" at bounding box center [262, 16] width 257 height 419
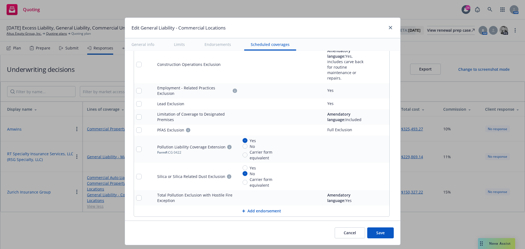
scroll to position [793, 0]
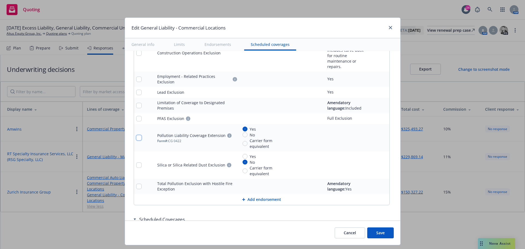
click at [136, 135] on input "checkbox" at bounding box center [138, 137] width 5 height 5
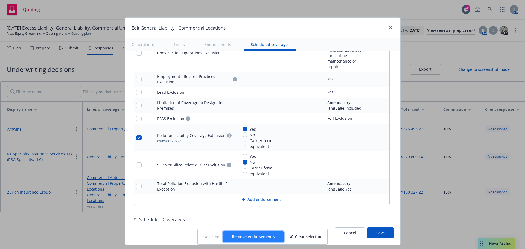
click at [263, 240] on button "Remove endorsements" at bounding box center [253, 236] width 61 height 11
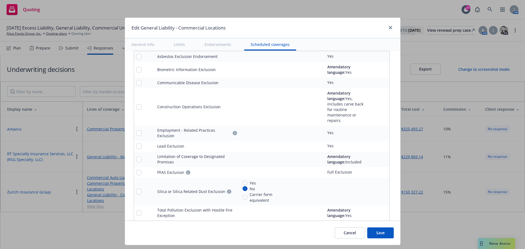
scroll to position [739, 0]
drag, startPoint x: 134, startPoint y: 106, endPoint x: 138, endPoint y: 104, distance: 4.6
click at [136, 106] on input "checkbox" at bounding box center [138, 107] width 5 height 5
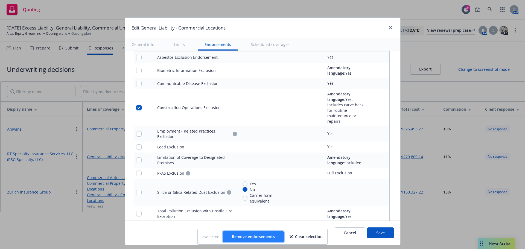
click at [261, 237] on span "Remove endorsements" at bounding box center [253, 236] width 43 height 5
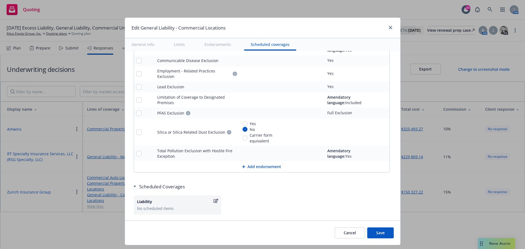
scroll to position [775, 0]
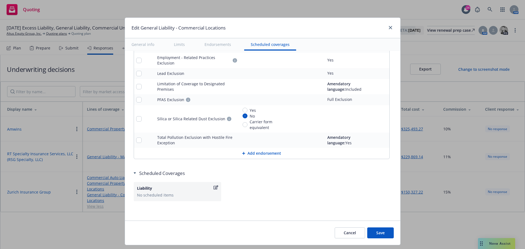
click at [383, 230] on button "Save" at bounding box center [380, 233] width 27 height 11
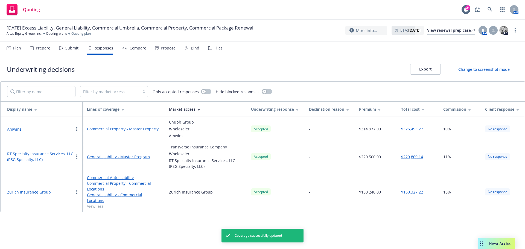
click at [122, 185] on link "Commercial Property - Commercial Locations" at bounding box center [123, 186] width 73 height 11
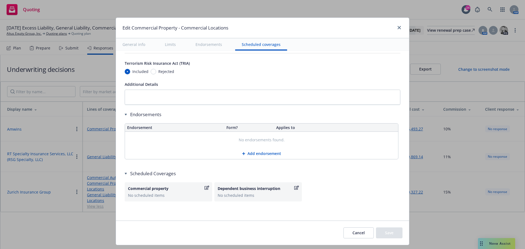
scroll to position [1831, 0]
click at [256, 153] on button "Add endorsement" at bounding box center [261, 153] width 273 height 11
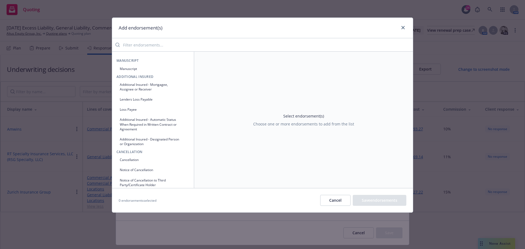
click at [136, 45] on input "search" at bounding box center [266, 44] width 293 height 11
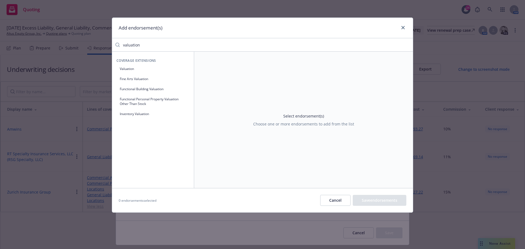
click at [136, 71] on button "Valuation" at bounding box center [153, 68] width 73 height 9
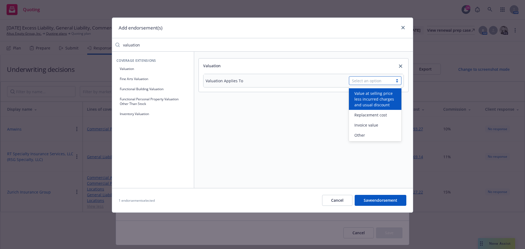
click at [376, 81] on div "Select an option" at bounding box center [371, 81] width 38 height 6
click at [401, 66] on icon "close" at bounding box center [400, 66] width 3 height 3
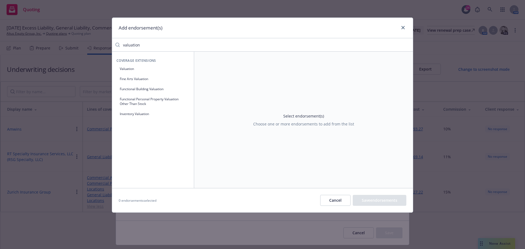
drag, startPoint x: 141, startPoint y: 48, endPoint x: 73, endPoint y: 44, distance: 68.0
click at [73, 44] on div "Add endorsement(s) valuation Coverage Extensions Valuation Fine Arts Valuation …" at bounding box center [262, 124] width 525 height 249
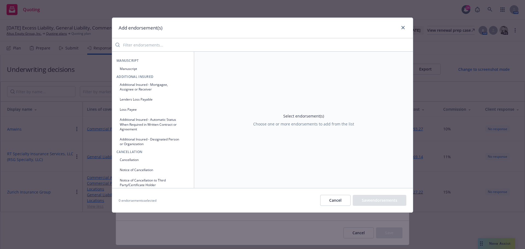
click at [145, 68] on button "Manuscript" at bounding box center [153, 68] width 73 height 9
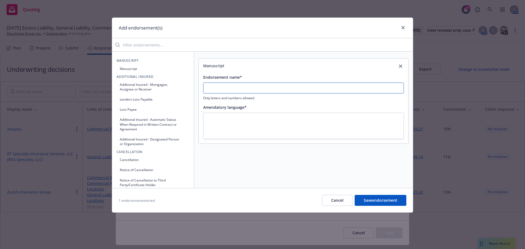
click at [228, 88] on input "Endorsement name*" at bounding box center [303, 88] width 201 height 11
click at [146, 46] on input "search" at bounding box center [266, 44] width 293 height 11
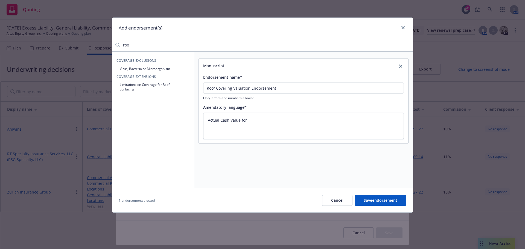
click at [162, 86] on button "Limitations on Coverage for Roof Surfacing" at bounding box center [153, 87] width 73 height 14
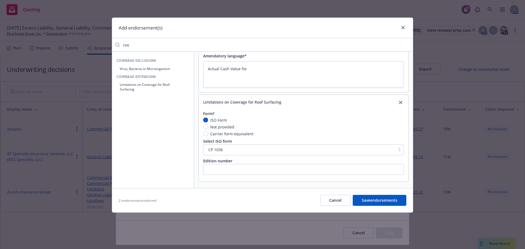
scroll to position [0, 0]
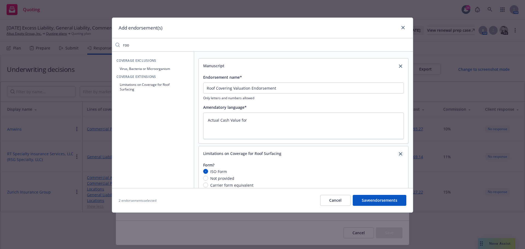
click at [399, 153] on icon "close" at bounding box center [400, 153] width 3 height 3
click at [408, 44] on input "roo" at bounding box center [266, 44] width 293 height 11
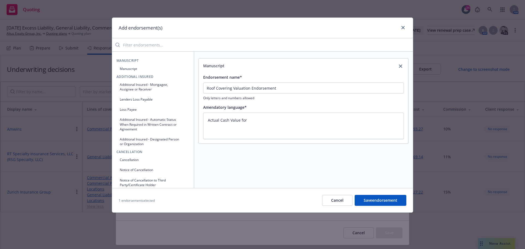
click at [140, 70] on button "Manuscript" at bounding box center [153, 68] width 73 height 9
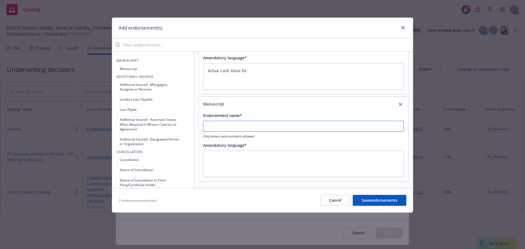
click at [217, 127] on input "Endorsement name*" at bounding box center [303, 126] width 201 height 11
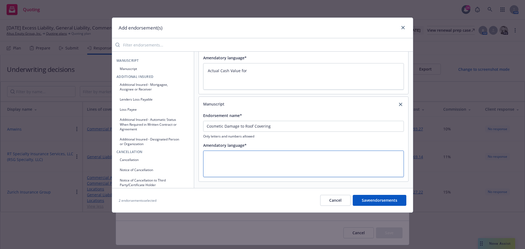
click at [234, 155] on textarea at bounding box center [303, 164] width 201 height 27
click at [143, 47] on input "search" at bounding box center [266, 44] width 293 height 11
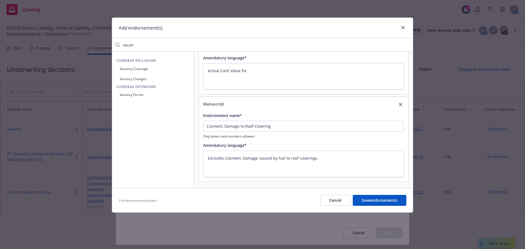
click at [132, 79] on button "Vacancy Changes" at bounding box center [153, 78] width 73 height 9
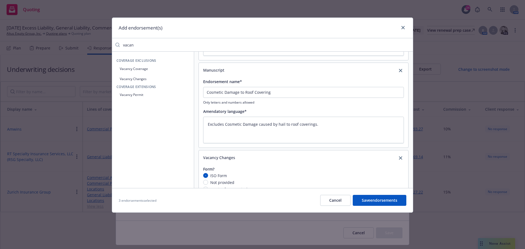
scroll to position [139, 0]
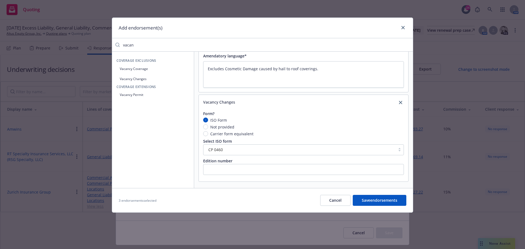
click at [146, 68] on button "Vacancy Coverage" at bounding box center [153, 68] width 73 height 9
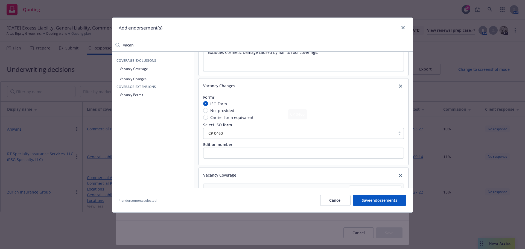
scroll to position [175, 0]
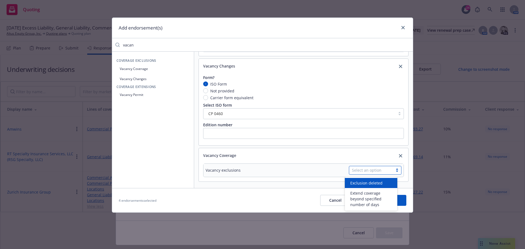
click at [364, 169] on div "Select an option" at bounding box center [371, 170] width 38 height 6
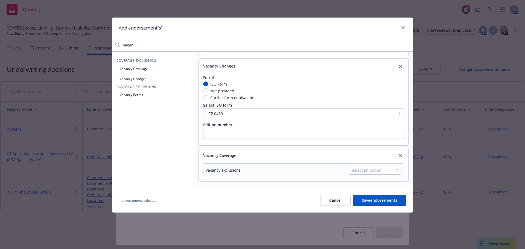
click at [134, 96] on button "Vacancy Permit" at bounding box center [153, 94] width 73 height 9
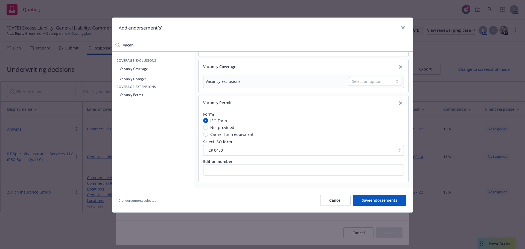
scroll to position [264, 0]
click at [399, 104] on icon "close" at bounding box center [400, 102] width 3 height 3
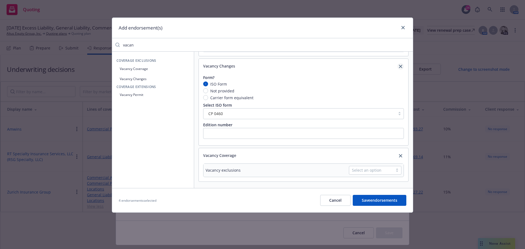
click at [399, 68] on icon "close" at bounding box center [400, 66] width 3 height 3
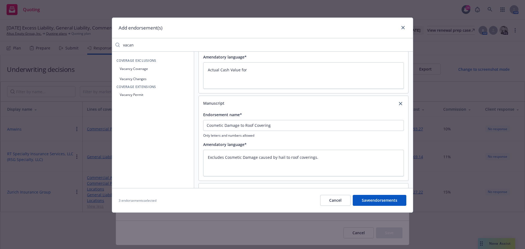
scroll to position [86, 0]
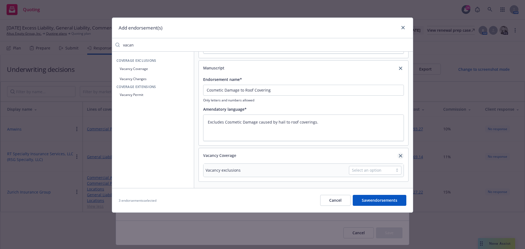
click at [399, 155] on icon "close" at bounding box center [400, 155] width 3 height 3
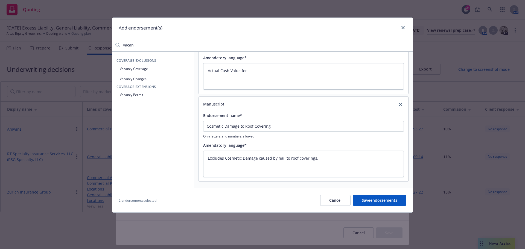
click at [408, 46] on input "vacan" at bounding box center [266, 44] width 293 height 11
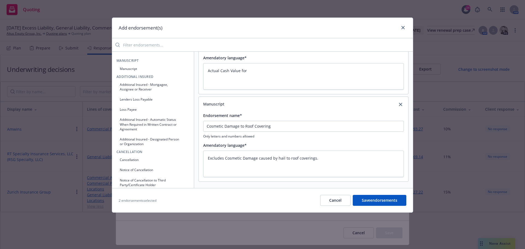
click at [130, 69] on button "Manuscript" at bounding box center [153, 68] width 73 height 9
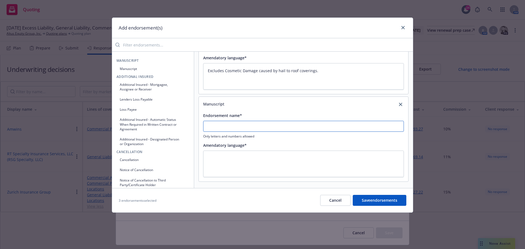
click at [220, 127] on input "Endorsement name*" at bounding box center [303, 126] width 201 height 11
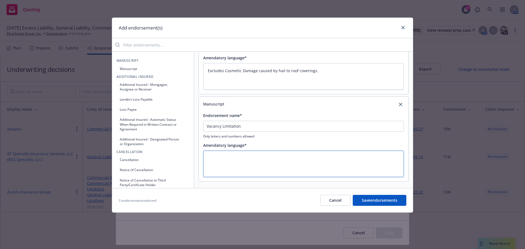
click at [223, 156] on textarea at bounding box center [303, 164] width 201 height 27
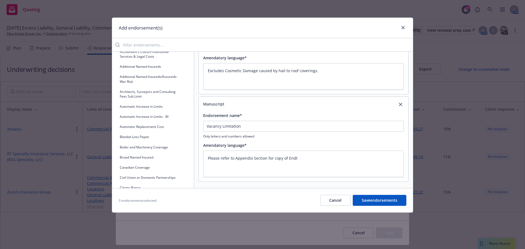
scroll to position [164, 0]
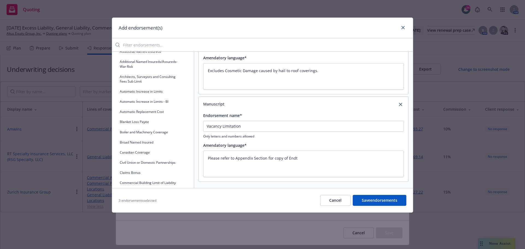
click at [370, 202] on button "Save endorsements" at bounding box center [380, 200] width 54 height 11
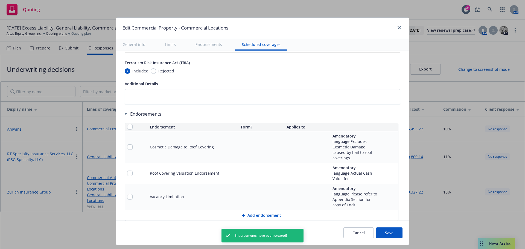
click at [393, 234] on button "Save" at bounding box center [389, 233] width 27 height 11
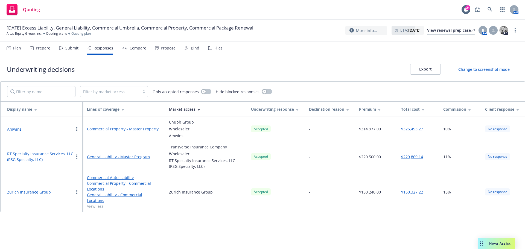
click at [121, 179] on link "Commercial Auto Liability" at bounding box center [123, 178] width 73 height 6
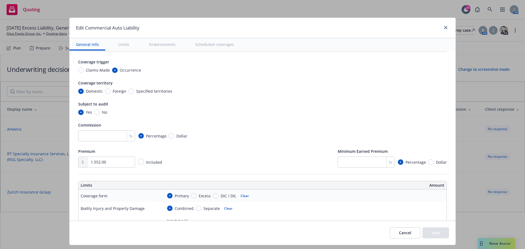
scroll to position [55, 0]
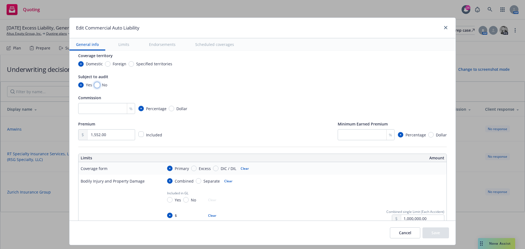
click at [95, 84] on input "No" at bounding box center [96, 84] width 5 height 5
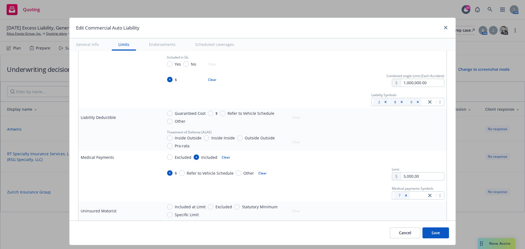
scroll to position [191, 0]
drag, startPoint x: 168, startPoint y: 112, endPoint x: 196, endPoint y: 119, distance: 29.1
click at [168, 112] on input "Guaranteed Cost" at bounding box center [169, 112] width 5 height 5
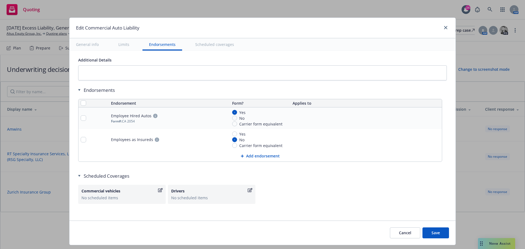
scroll to position [964, 0]
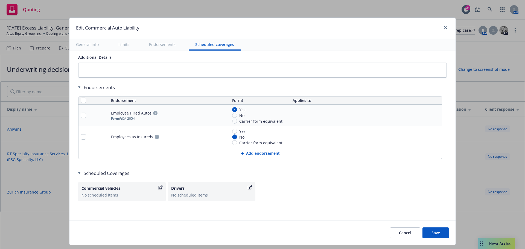
click at [248, 152] on button "Add endorsement" at bounding box center [261, 153] width 364 height 11
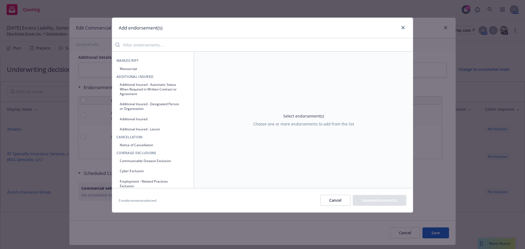
click at [138, 49] on input "search" at bounding box center [266, 44] width 293 height 11
click at [136, 66] on button "Manuscript" at bounding box center [153, 68] width 73 height 9
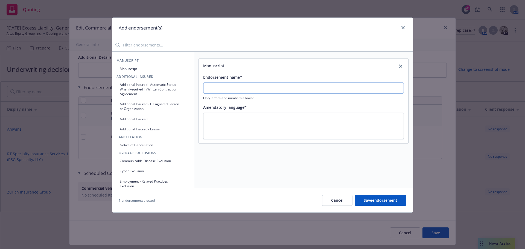
click at [218, 94] on input "Endorsement name*" at bounding box center [303, 88] width 201 height 11
click at [237, 88] on input "Loss of Use" at bounding box center [303, 88] width 201 height 11
click at [369, 200] on button "Save endorsement" at bounding box center [381, 200] width 52 height 11
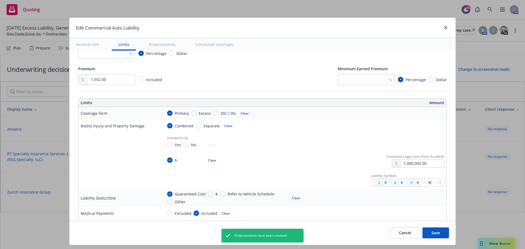
scroll to position [0, 0]
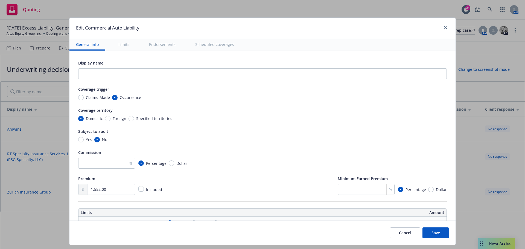
click at [435, 235] on button "Save" at bounding box center [436, 233] width 27 height 11
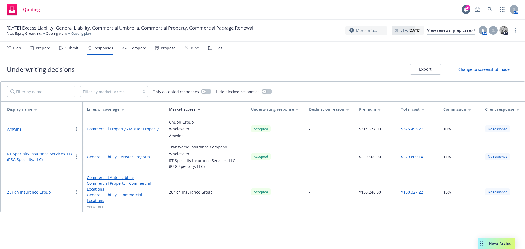
click at [18, 49] on div "Plan" at bounding box center [17, 48] width 8 height 4
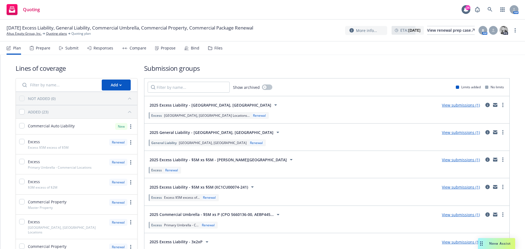
click at [135, 46] on div "Compare" at bounding box center [138, 48] width 17 height 4
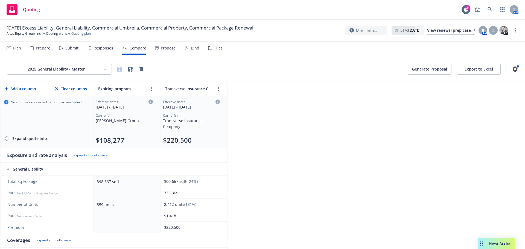
click at [478, 72] on button "Export to Excel" at bounding box center [479, 69] width 44 height 11
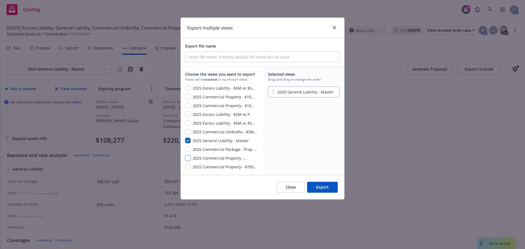
click at [190, 157] on input "checkbox" at bounding box center [187, 157] width 5 height 5
click at [188, 150] on input "checkbox" at bounding box center [187, 149] width 5 height 5
click at [322, 187] on button "Export" at bounding box center [322, 187] width 31 height 11
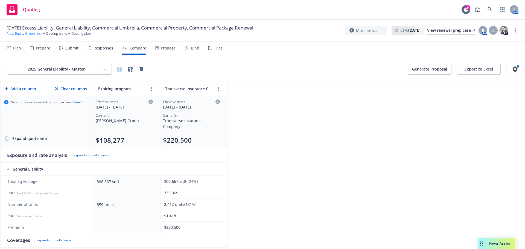
click at [37, 34] on link "Altus Equity Group, Inc." at bounding box center [24, 33] width 35 height 5
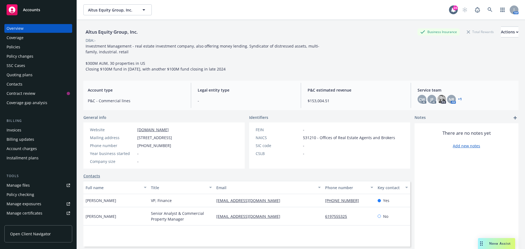
click at [18, 57] on div "Policy changes" at bounding box center [20, 56] width 27 height 9
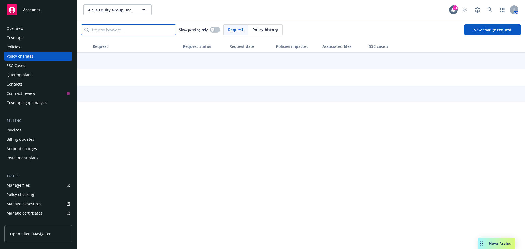
click at [104, 29] on input "Filter by keyword..." at bounding box center [128, 29] width 95 height 11
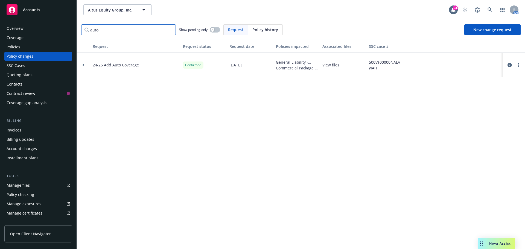
type input "auto"
click at [329, 64] on link "View files" at bounding box center [332, 65] width 21 height 6
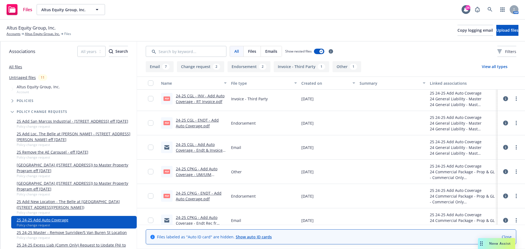
scroll to position [55, 0]
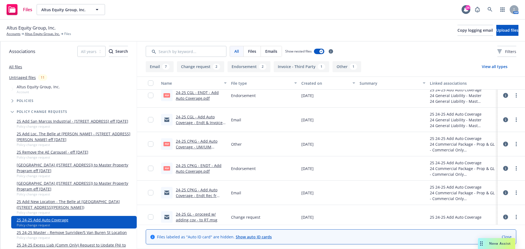
click at [193, 170] on link "24-25 CPKG - ENDT - Add Auto Coverage.pdf" at bounding box center [199, 168] width 46 height 11
click at [42, 35] on link "Altus Equity Group, Inc." at bounding box center [42, 33] width 35 height 5
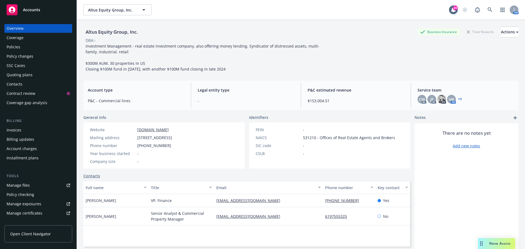
click at [20, 48] on div "Policies" at bounding box center [38, 47] width 63 height 9
